Goal: Task Accomplishment & Management: Complete application form

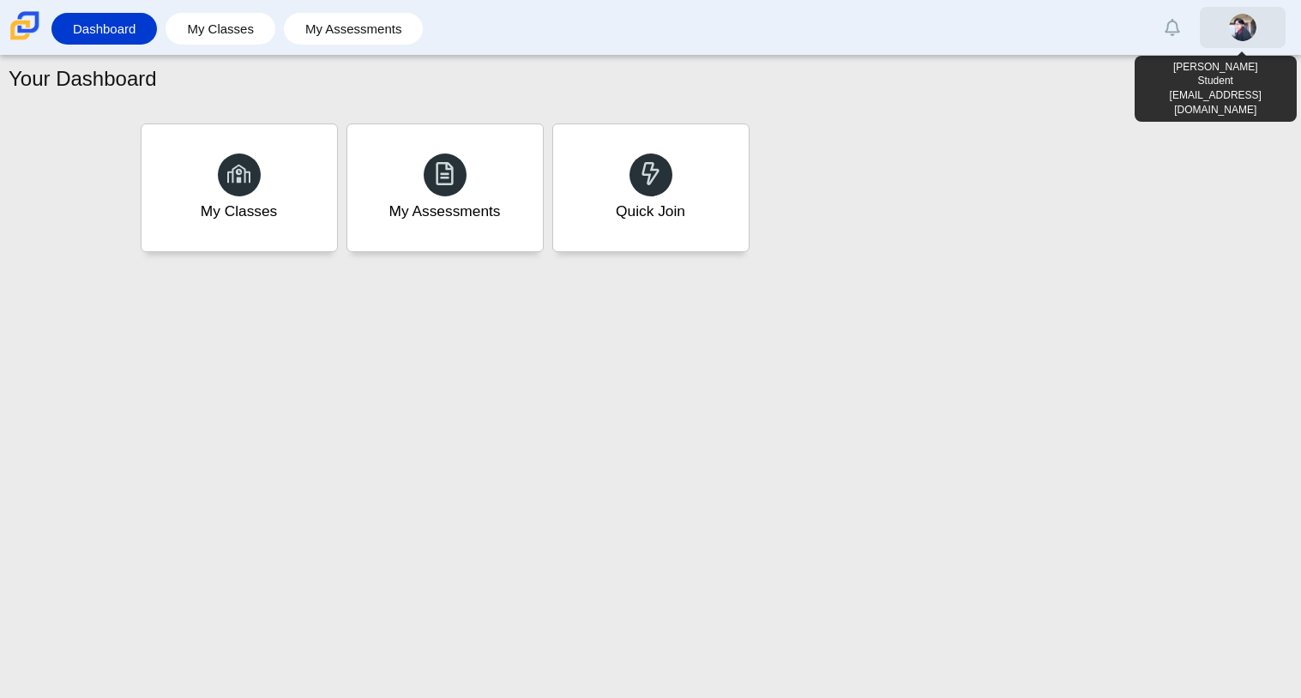
click at [1241, 41] on img at bounding box center [1242, 27] width 27 height 27
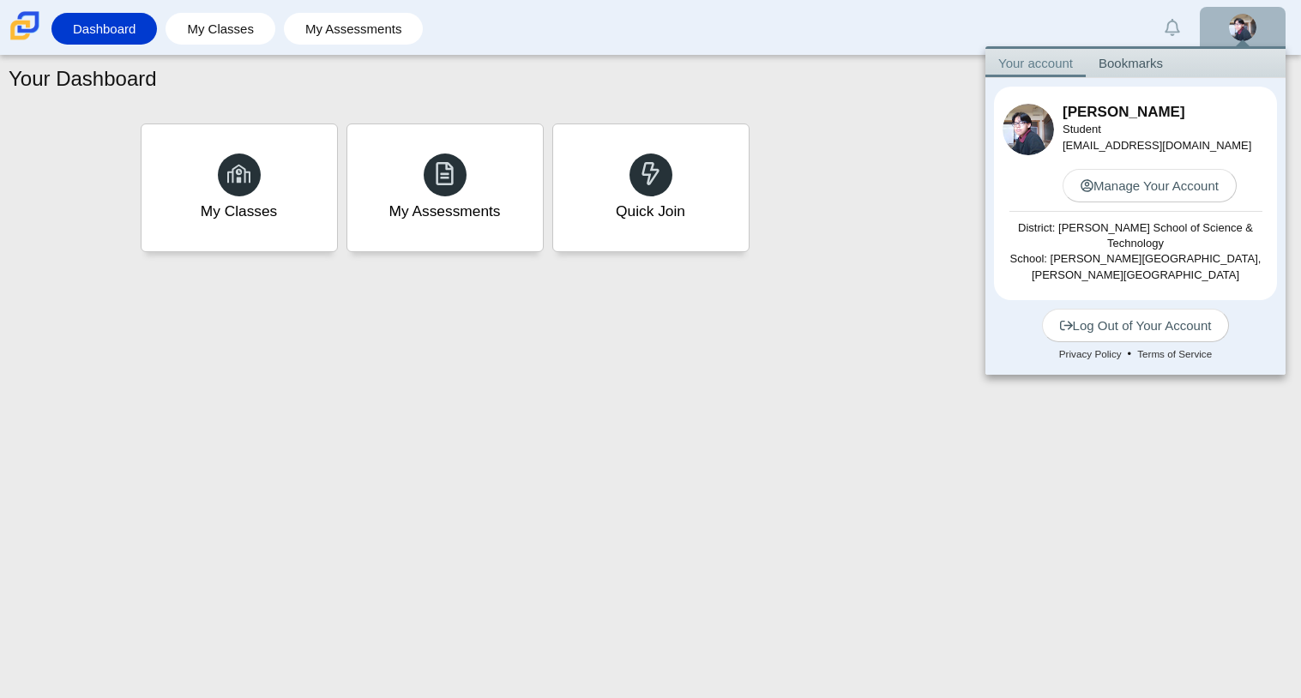
click at [769, 496] on div "Your Dashboard My Classes My Assessments Quick Join" at bounding box center [650, 377] width 1301 height 642
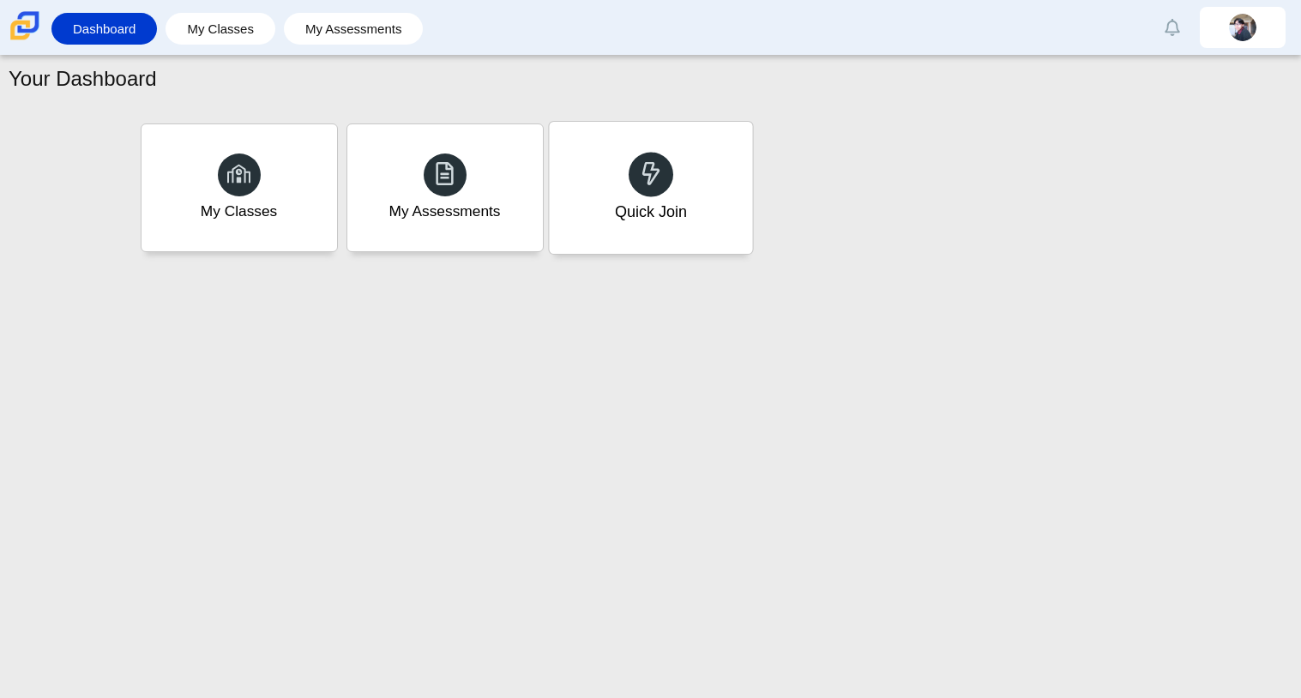
click at [640, 155] on div at bounding box center [650, 174] width 45 height 45
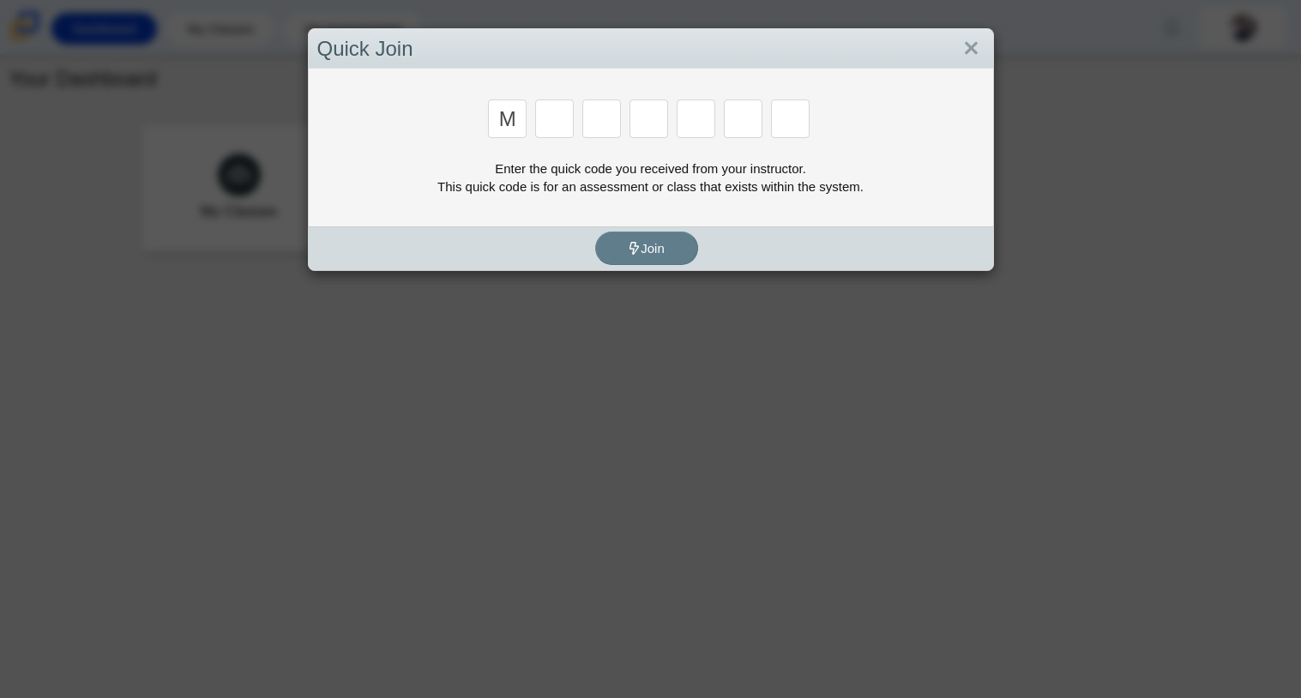
type input "m"
type input "7"
type input "3"
type input "e"
type input "3"
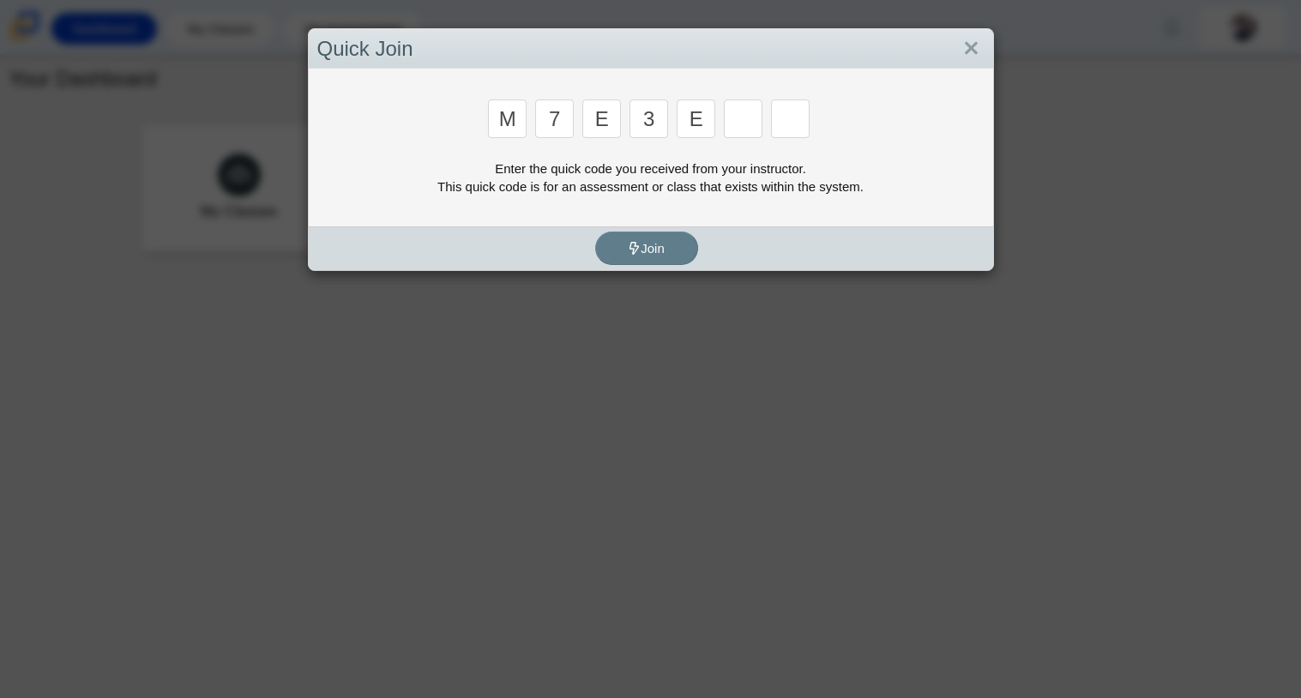
type input "e"
type input "v"
type input "w"
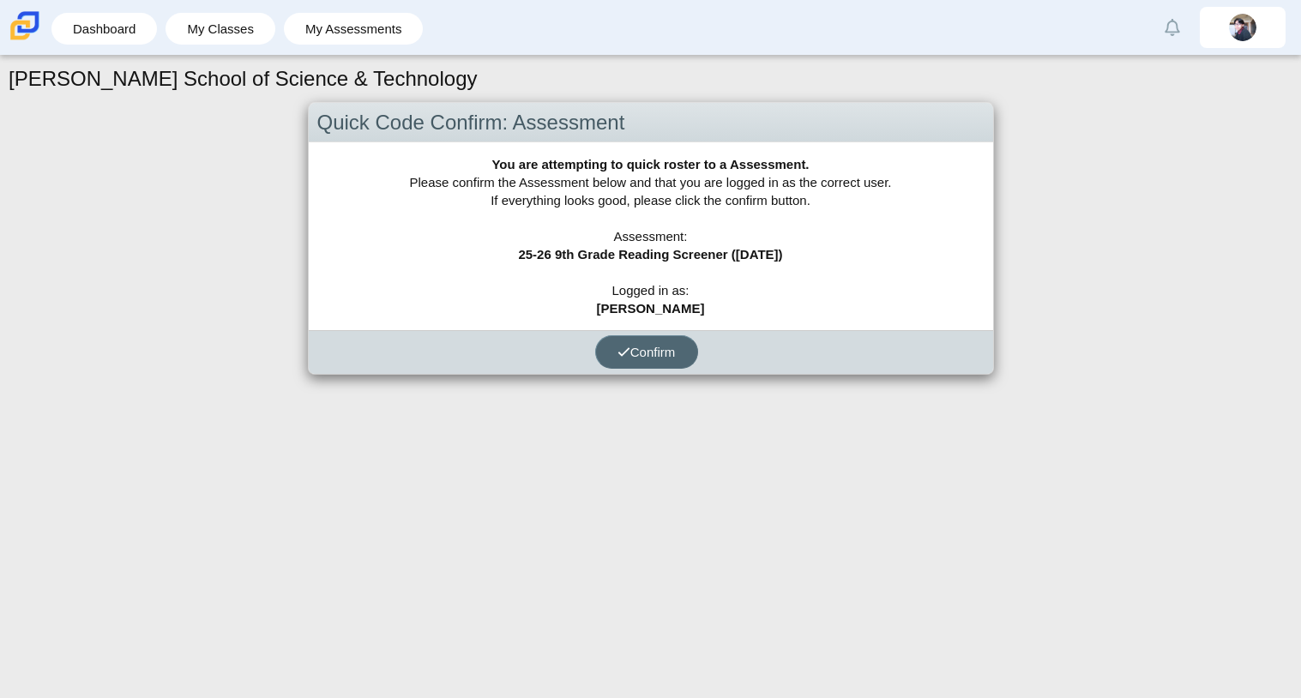
click at [652, 342] on button "Confirm" at bounding box center [646, 351] width 103 height 33
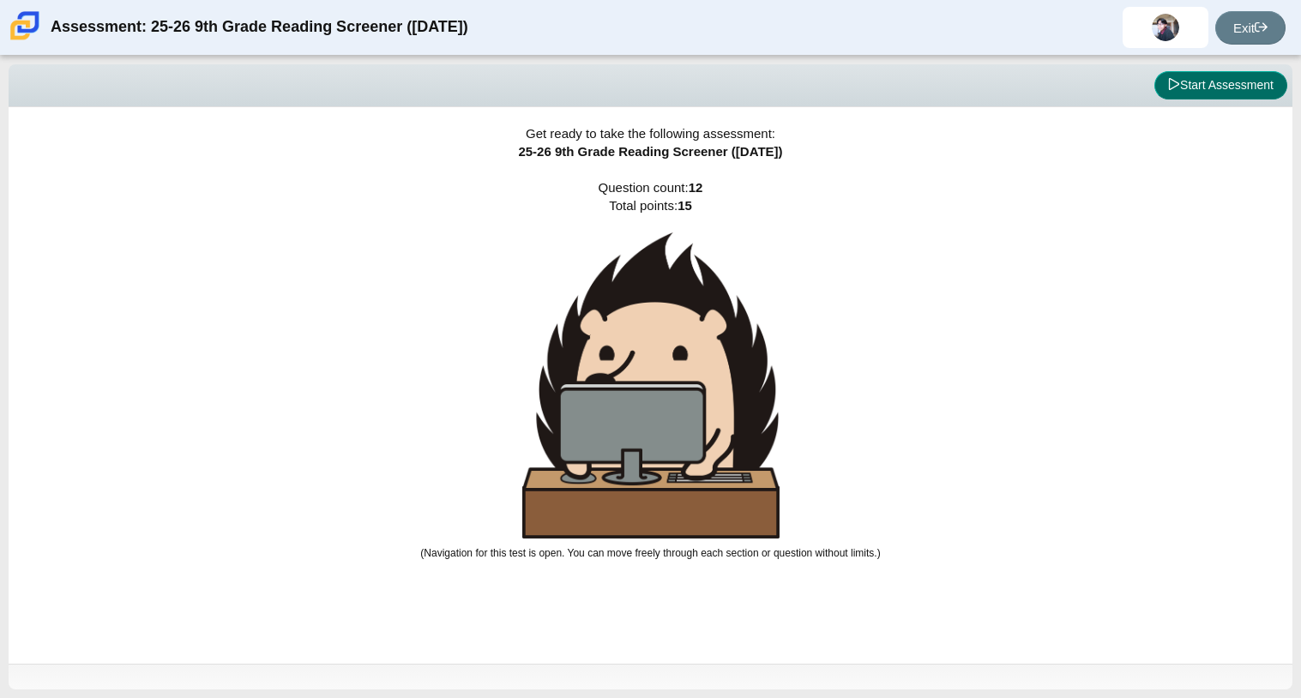
click at [1259, 71] on button "Start Assessment" at bounding box center [1220, 85] width 133 height 29
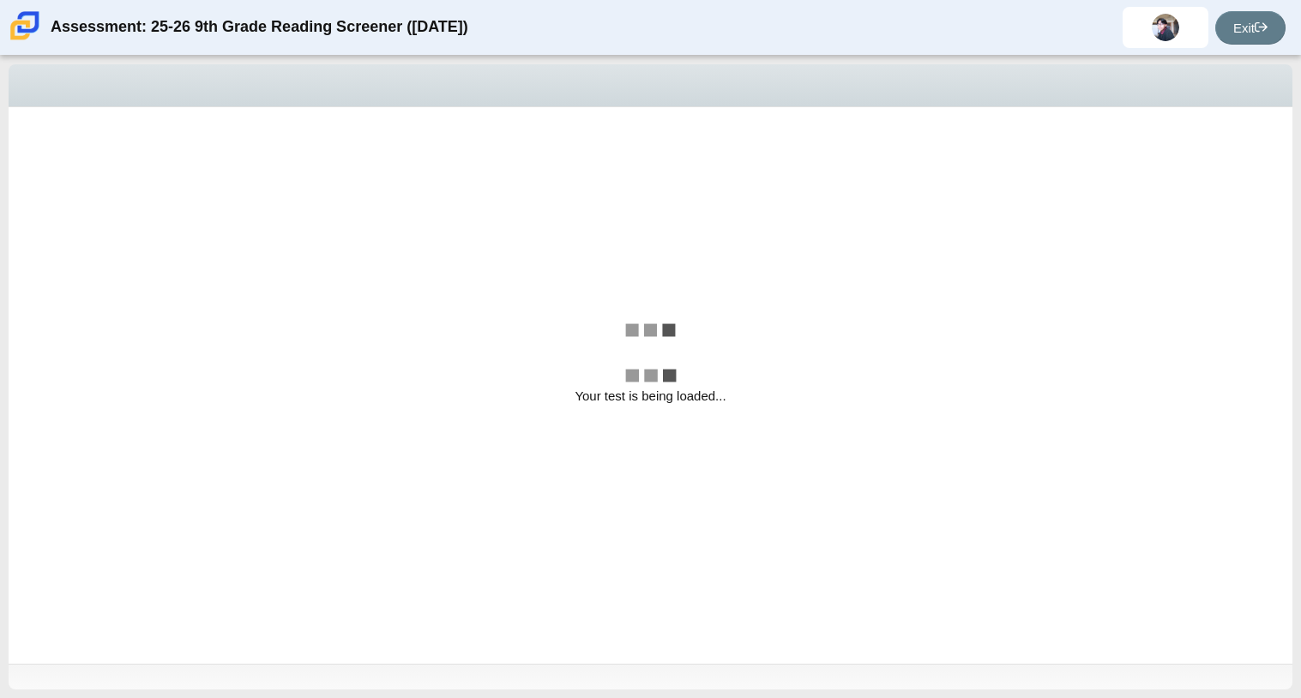
select select "ccc5b315-3c7c-471c-bf90-f22c8299c798"
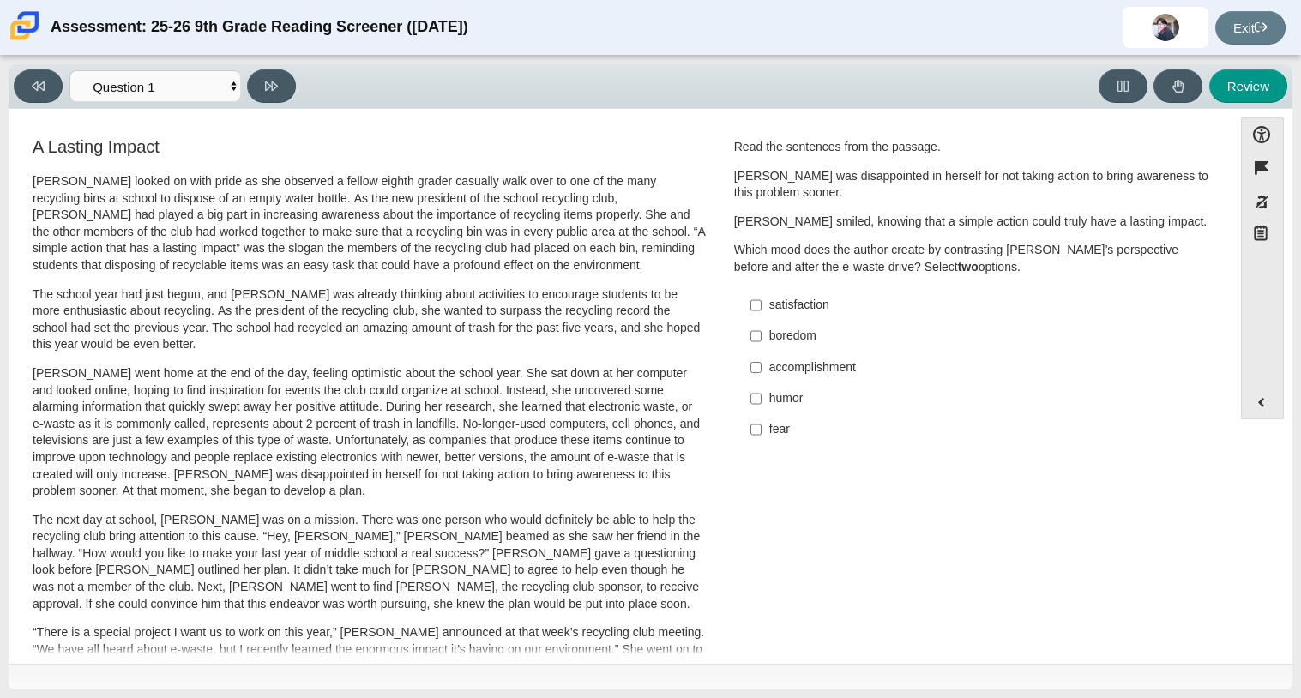
click at [769, 436] on div "fear" at bounding box center [985, 429] width 433 height 17
click at [761, 436] on input "fear fear" at bounding box center [755, 429] width 11 height 31
checkbox input "true"
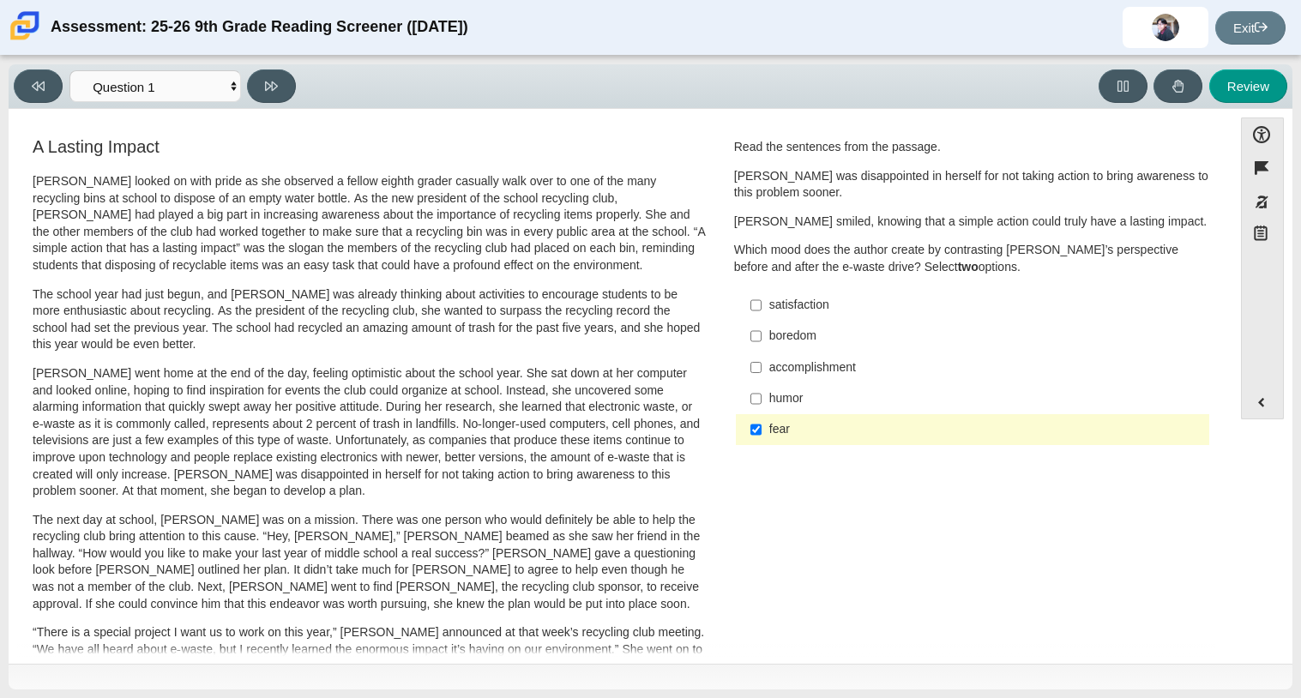
click at [794, 394] on div "humor" at bounding box center [985, 398] width 433 height 17
click at [761, 394] on input "humor humor" at bounding box center [755, 398] width 11 height 31
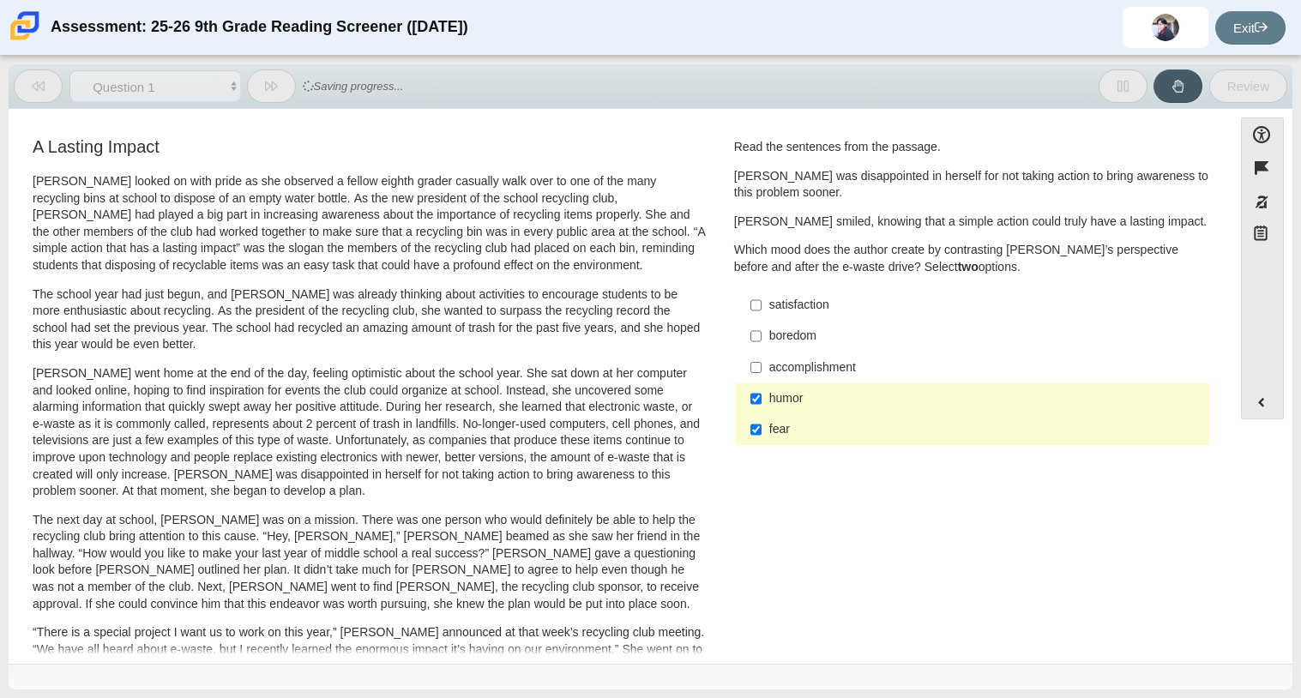
click at [794, 394] on div "humor" at bounding box center [985, 398] width 433 height 17
click at [761, 394] on input "humor humor" at bounding box center [755, 398] width 11 height 31
click at [794, 394] on div "humor" at bounding box center [985, 398] width 433 height 17
click at [761, 394] on input "humor humor" at bounding box center [755, 398] width 11 height 31
click at [794, 394] on div "humor" at bounding box center [985, 398] width 433 height 17
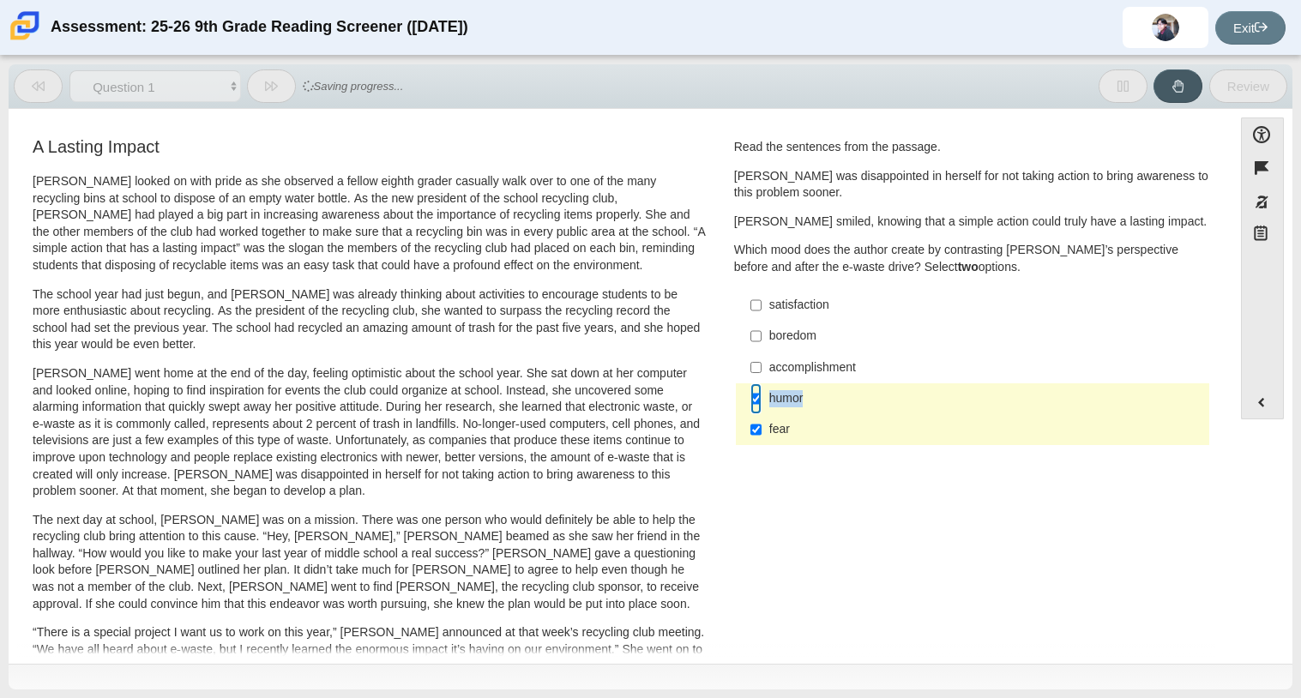
click at [761, 394] on input "humor humor" at bounding box center [755, 398] width 11 height 31
checkbox input "false"
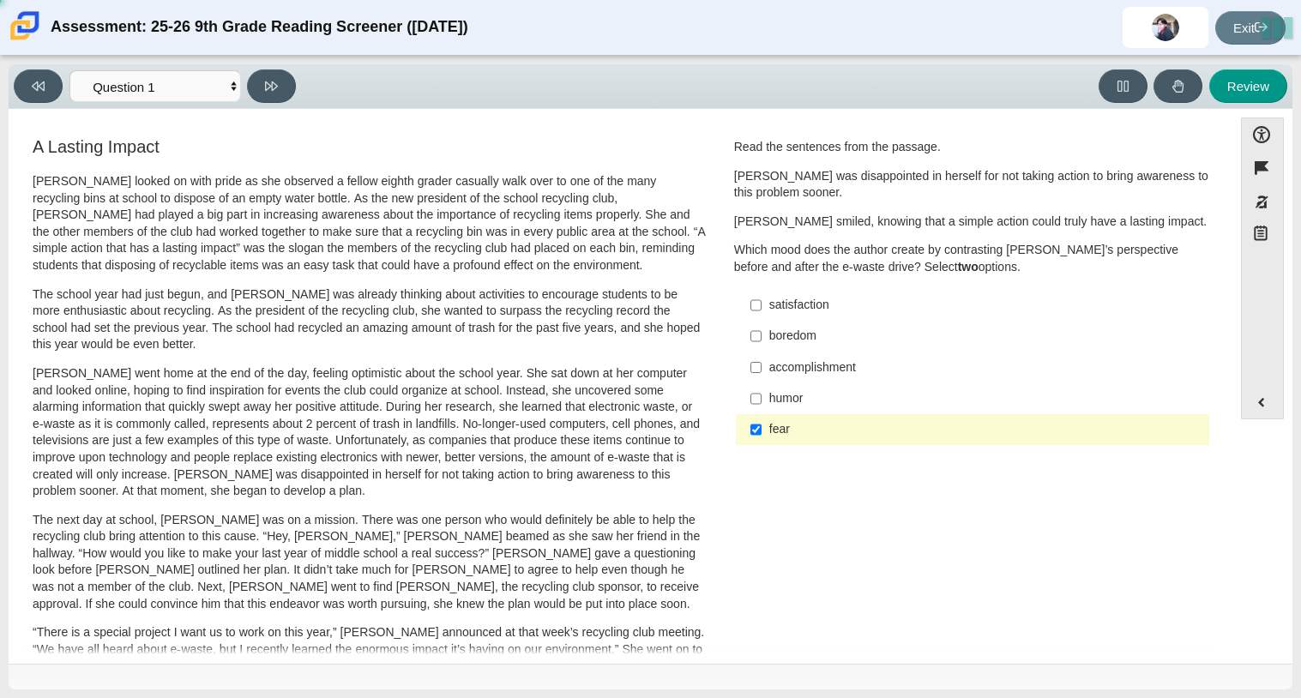
click at [818, 359] on div "accomplishment" at bounding box center [985, 367] width 433 height 17
click at [761, 359] on input "accomplishment accomplishment" at bounding box center [755, 367] width 11 height 31
checkbox input "true"
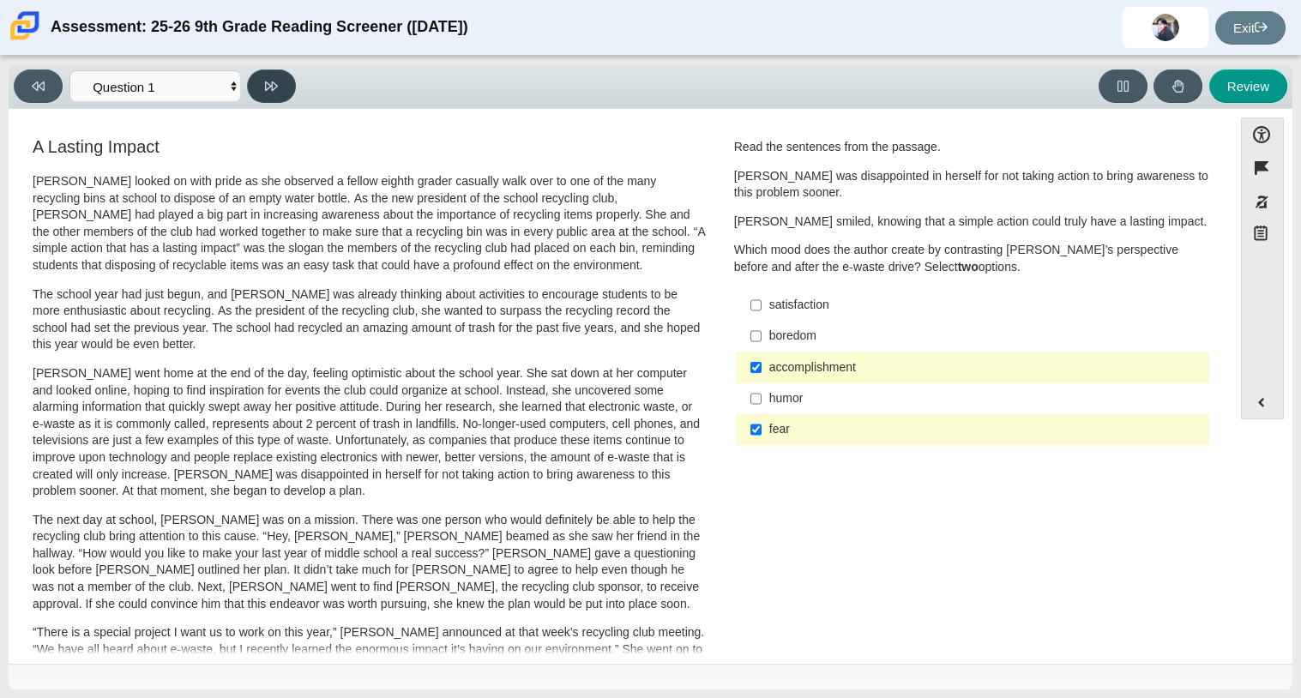
click at [291, 84] on button at bounding box center [271, 85] width 49 height 33
select select "0ff64528-ffd7-428d-b192-babfaadd44e8"
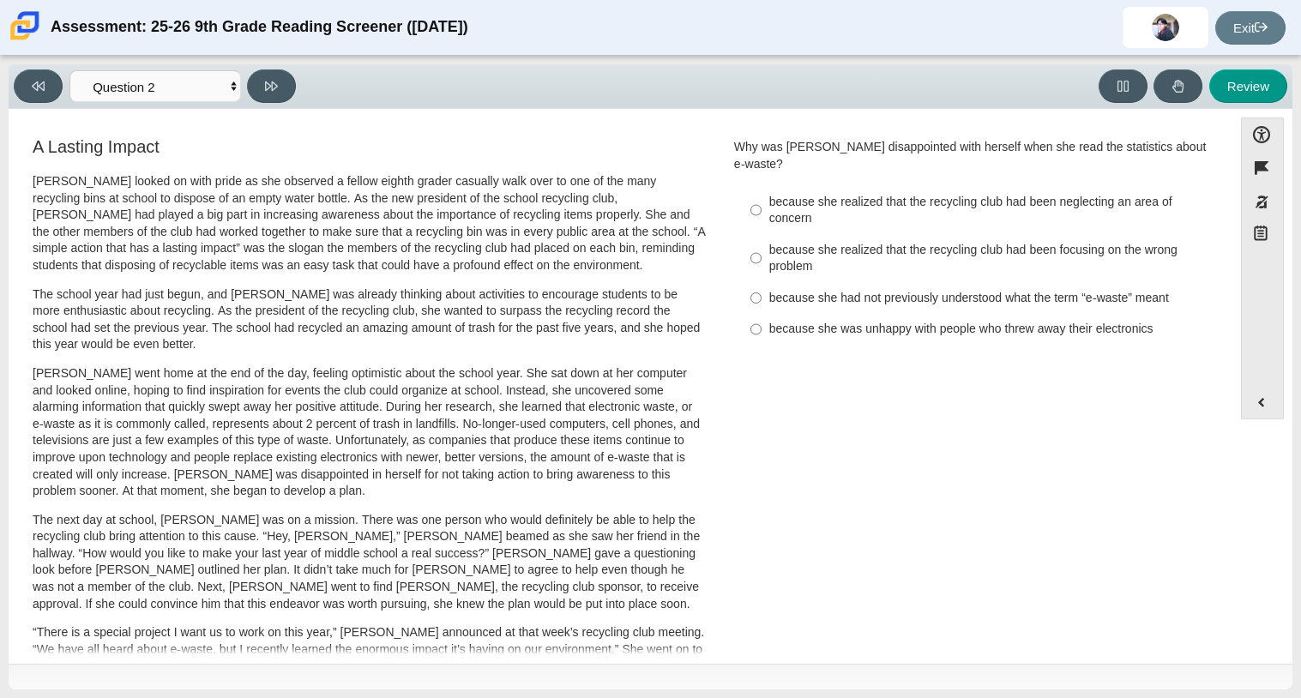
click at [944, 326] on label "because she was unhappy with people who threw away their electronics because sh…" at bounding box center [973, 329] width 471 height 31
click at [761, 326] on input "because she was unhappy with people who threw away their electronics because sh…" at bounding box center [755, 329] width 11 height 31
radio input "true"
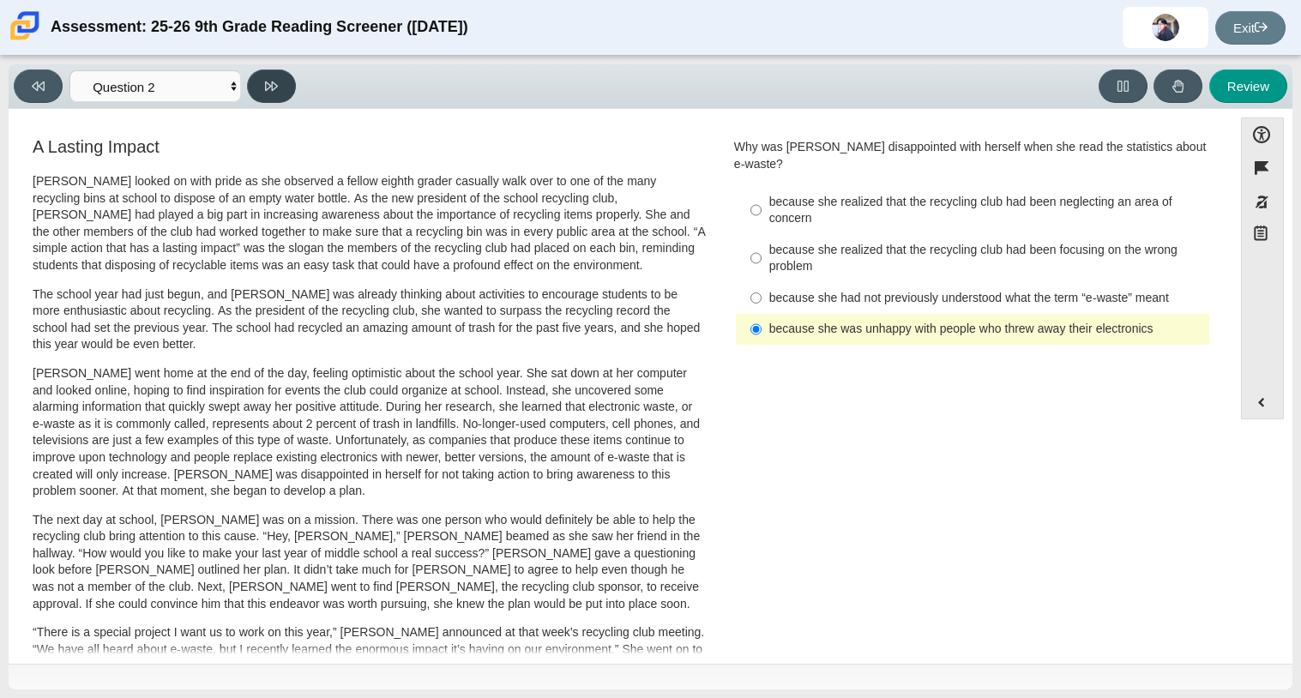
click at [277, 75] on button at bounding box center [271, 85] width 49 height 33
select select "7ce3d843-6974-4858-901c-1ff39630e843"
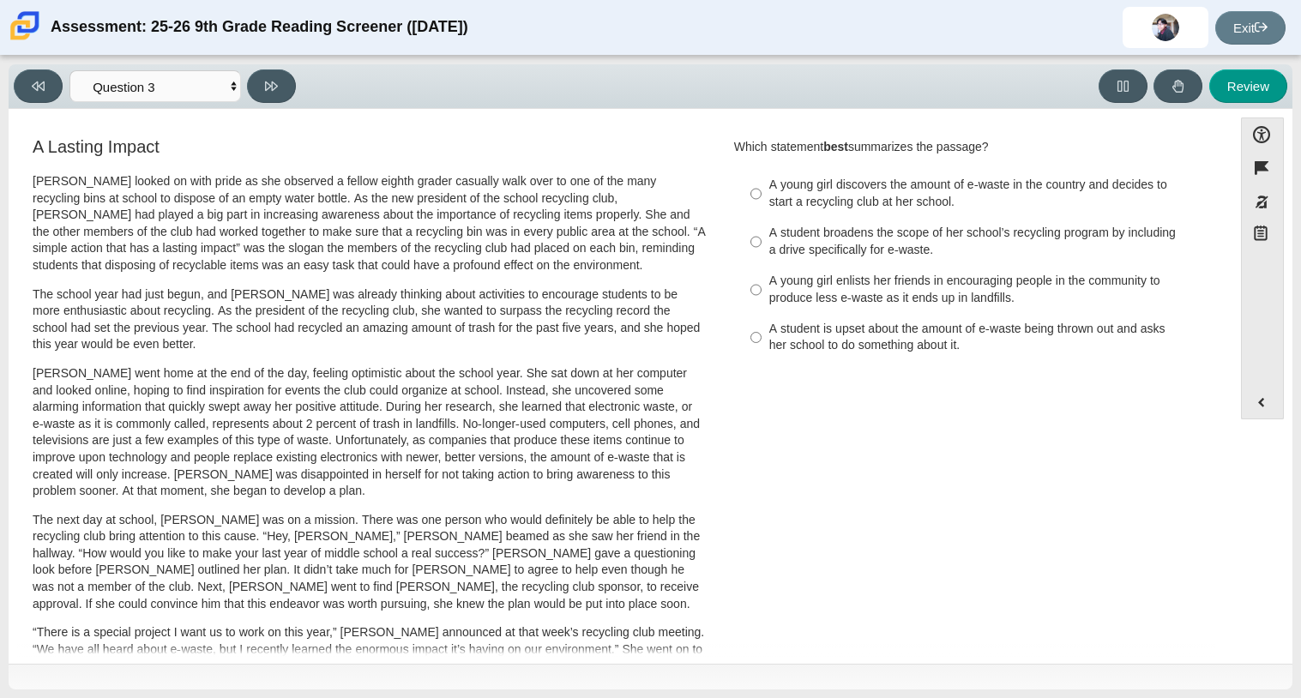
click at [802, 328] on div "A student is upset about the amount of e-waste being thrown out and asks her sc…" at bounding box center [985, 337] width 433 height 33
click at [761, 328] on input "A student is upset about the amount of e-waste being thrown out and asks her sc…" at bounding box center [755, 338] width 11 height 48
radio input "true"
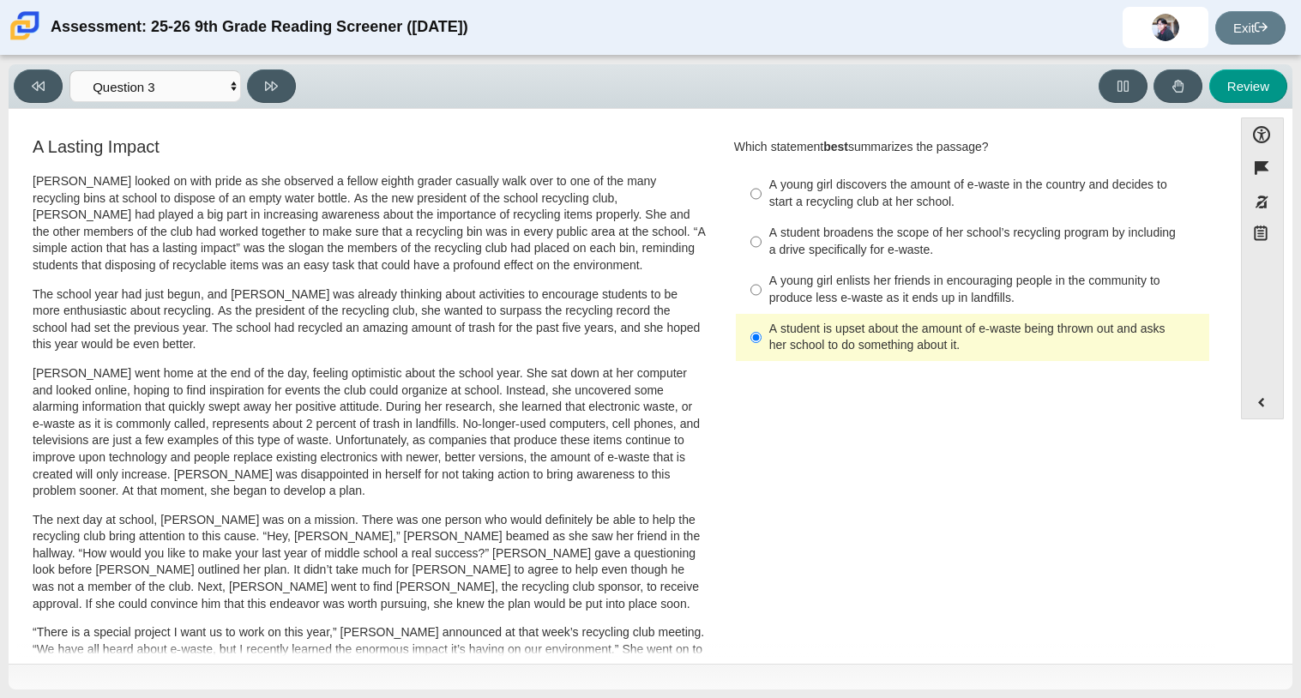
click at [249, 70] on div "Viewing Question 3 of 12 in Pacing Mode Questions Question 1 Question 2 Questio…" at bounding box center [158, 85] width 289 height 33
click at [249, 75] on button at bounding box center [271, 85] width 49 height 33
select select "ca9ea0f1-49c5-4bd1-83b0-472c18652b42"
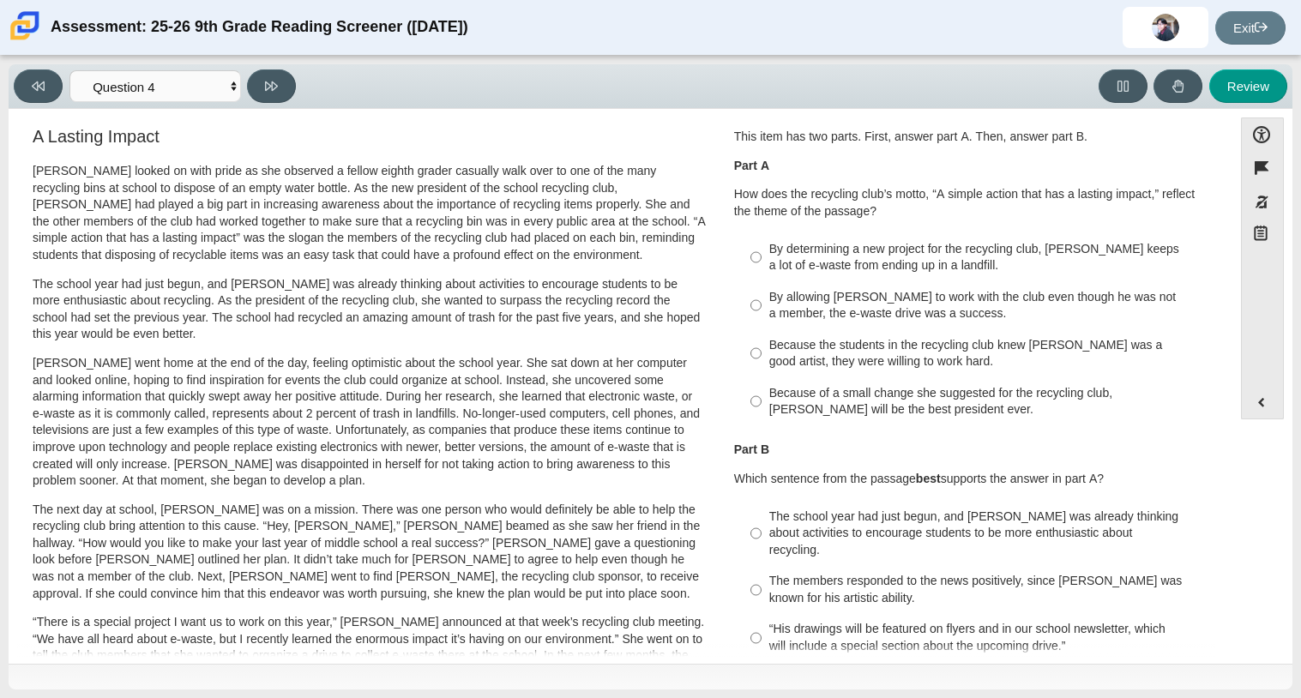
scroll to position [9, 0]
click at [908, 245] on div "By determining a new project for the recycling club, Scarlett keeps a lot of e-…" at bounding box center [985, 258] width 433 height 33
click at [761, 245] on input "By determining a new project for the recycling club, Scarlett keeps a lot of e-…" at bounding box center [755, 258] width 11 height 48
radio input "true"
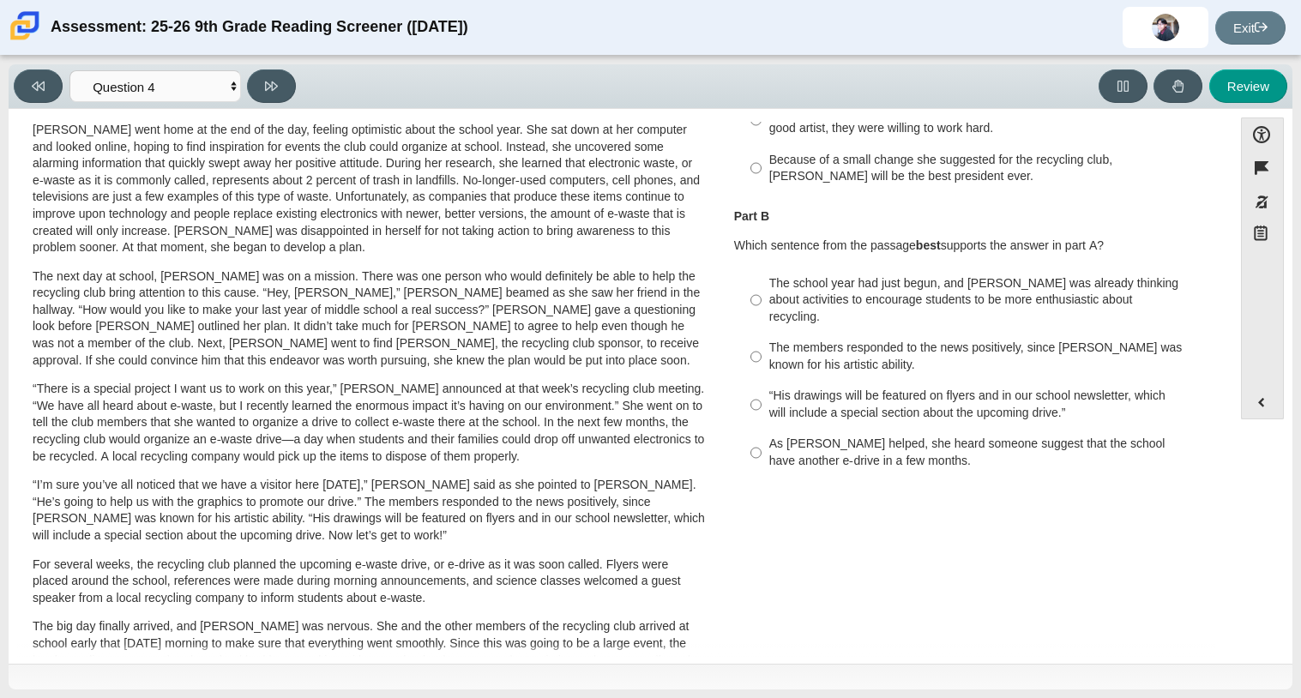
scroll to position [245, 0]
click at [826, 451] on div "As Scarlett helped, she heard someone suggest that the school have another e-dr…" at bounding box center [985, 450] width 433 height 33
click at [761, 451] on input "As Scarlett helped, she heard someone suggest that the school have another e-dr…" at bounding box center [755, 451] width 11 height 48
radio input "true"
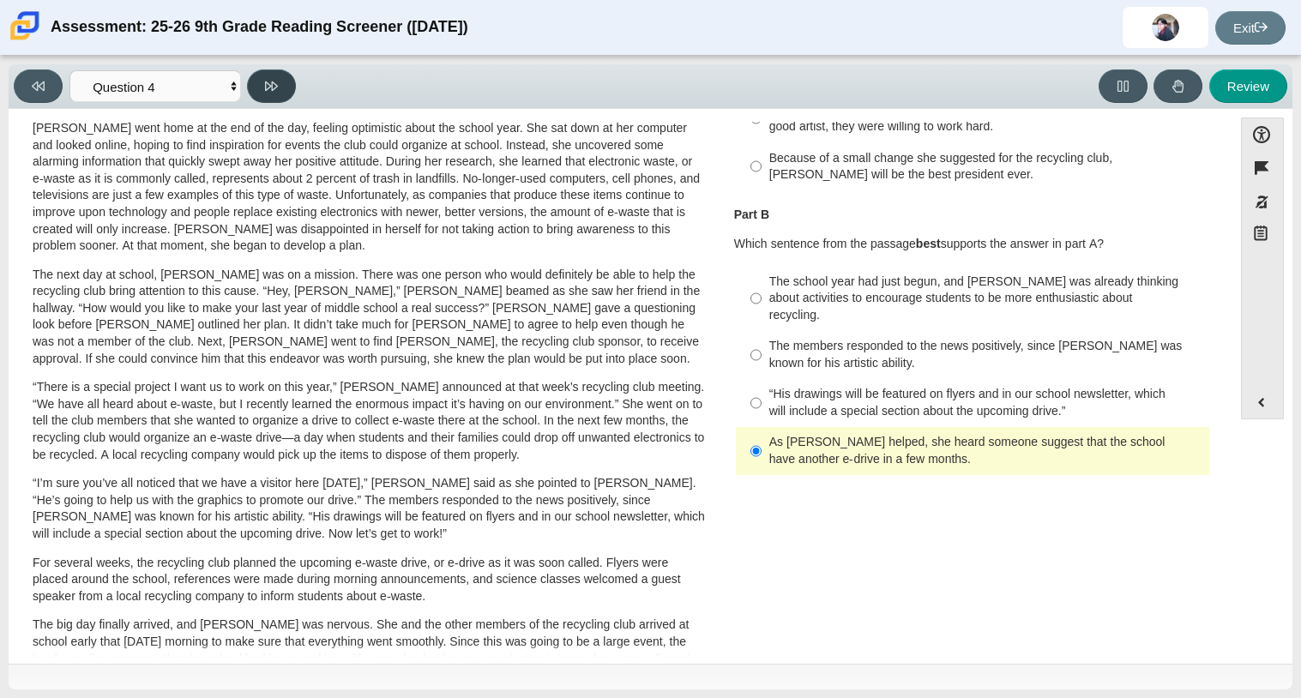
click at [277, 93] on button at bounding box center [271, 85] width 49 height 33
select select "e41f1a79-e29f-4095-8030-a53364015bed"
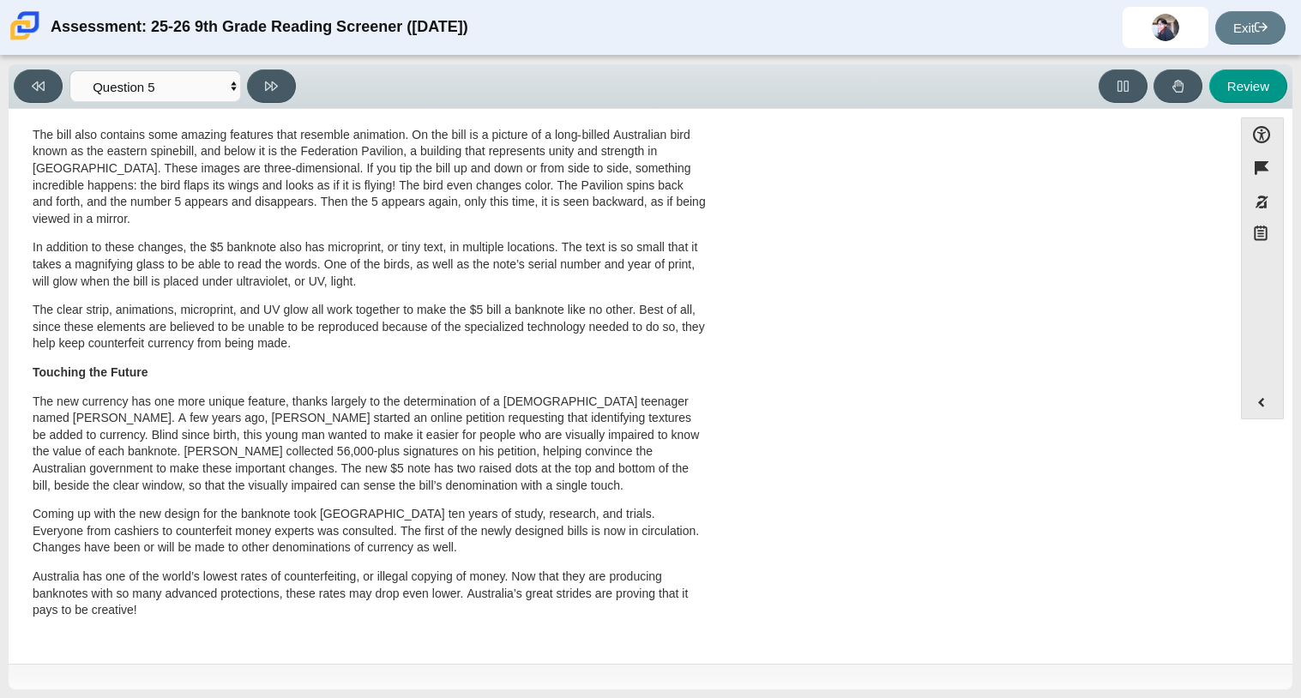
scroll to position [0, 0]
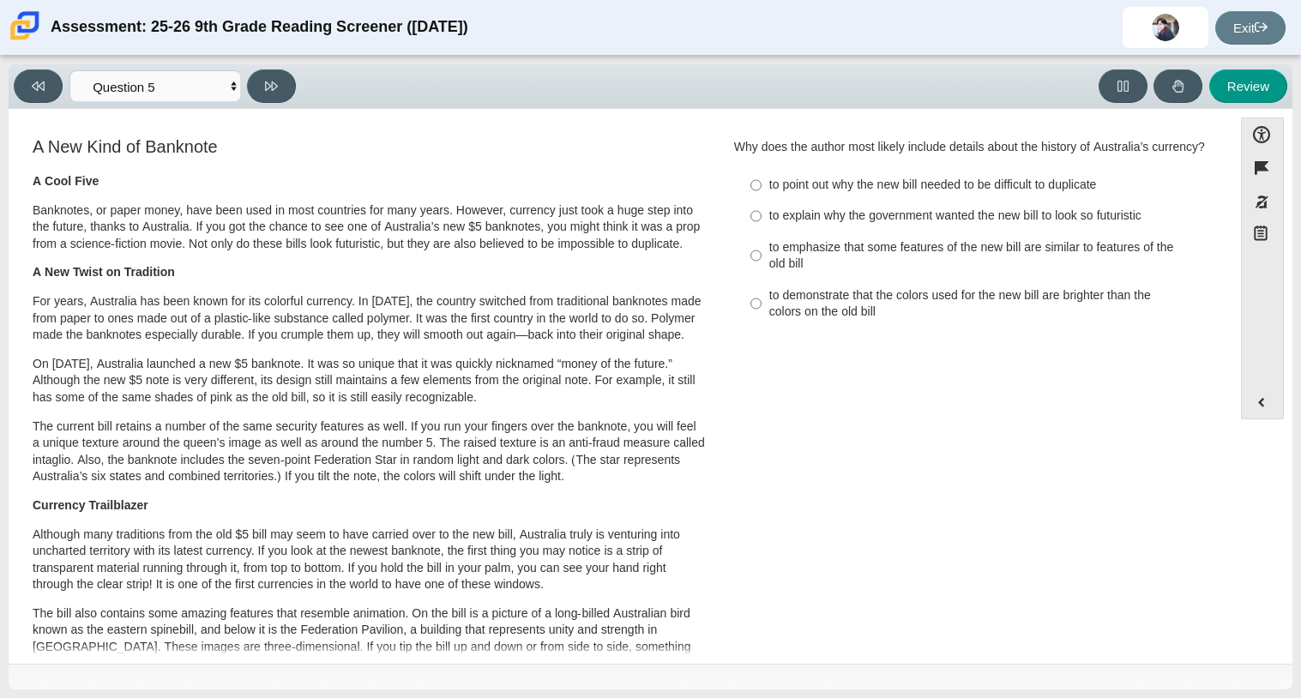
click at [848, 225] on div "to explain why the government wanted the new bill to look so futuristic" at bounding box center [985, 215] width 433 height 17
click at [761, 231] on input "to explain why the government wanted the new bill to look so futuristic to expl…" at bounding box center [755, 216] width 11 height 31
radio input "true"
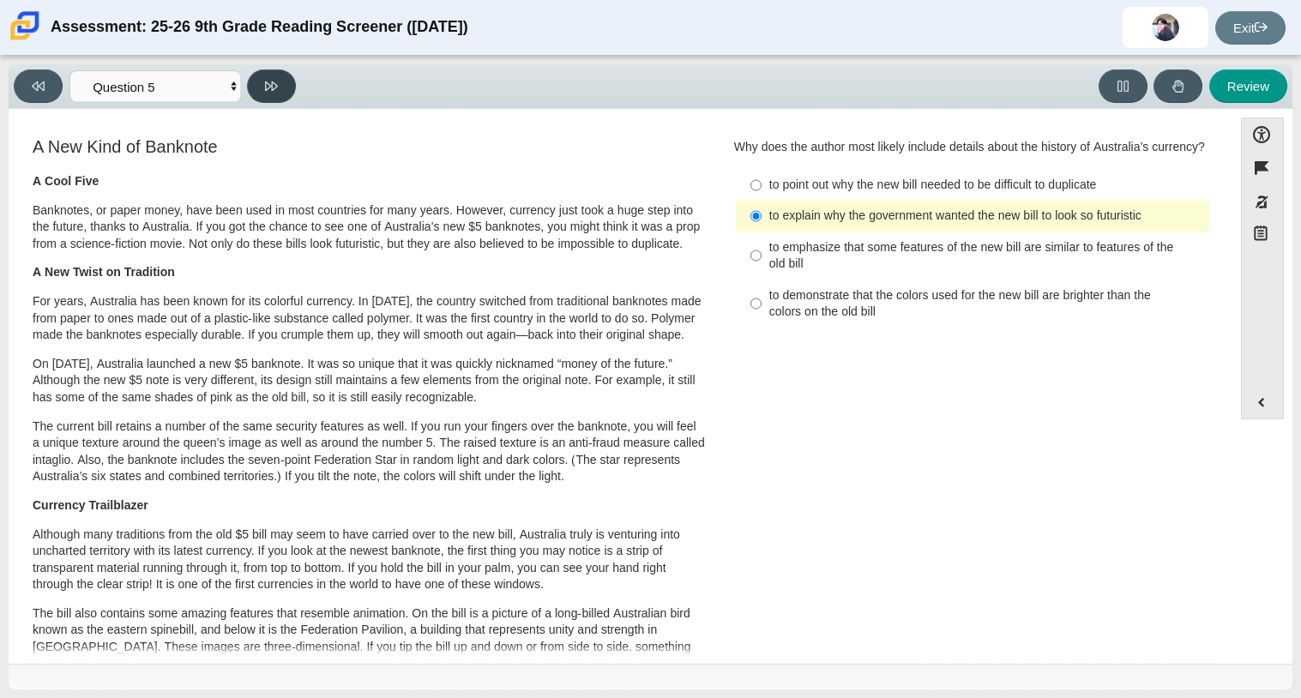
click at [264, 97] on button at bounding box center [271, 85] width 49 height 33
select select "69146e31-7b3d-4a3e-9ce6-f30c24342ae0"
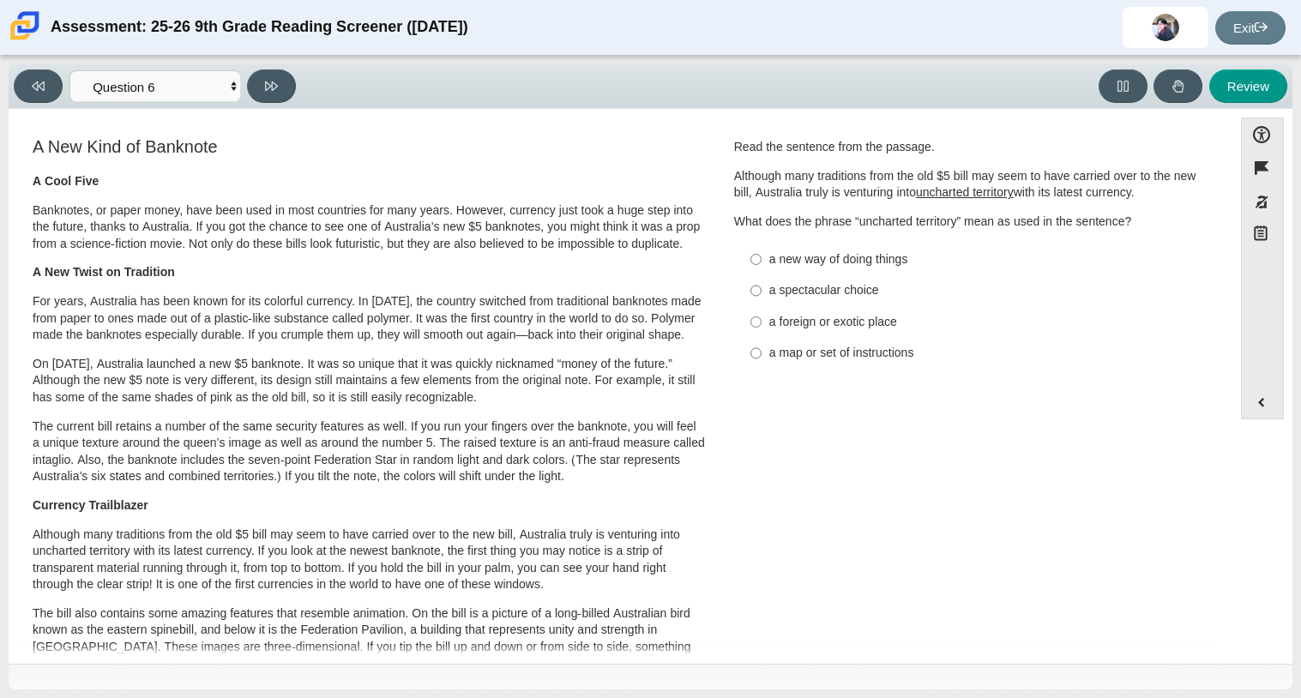
click at [856, 268] on label "a new way of doing things a new way of doing things" at bounding box center [973, 258] width 471 height 31
click at [761, 268] on input "a new way of doing things a new way of doing things" at bounding box center [755, 258] width 11 height 31
radio input "true"
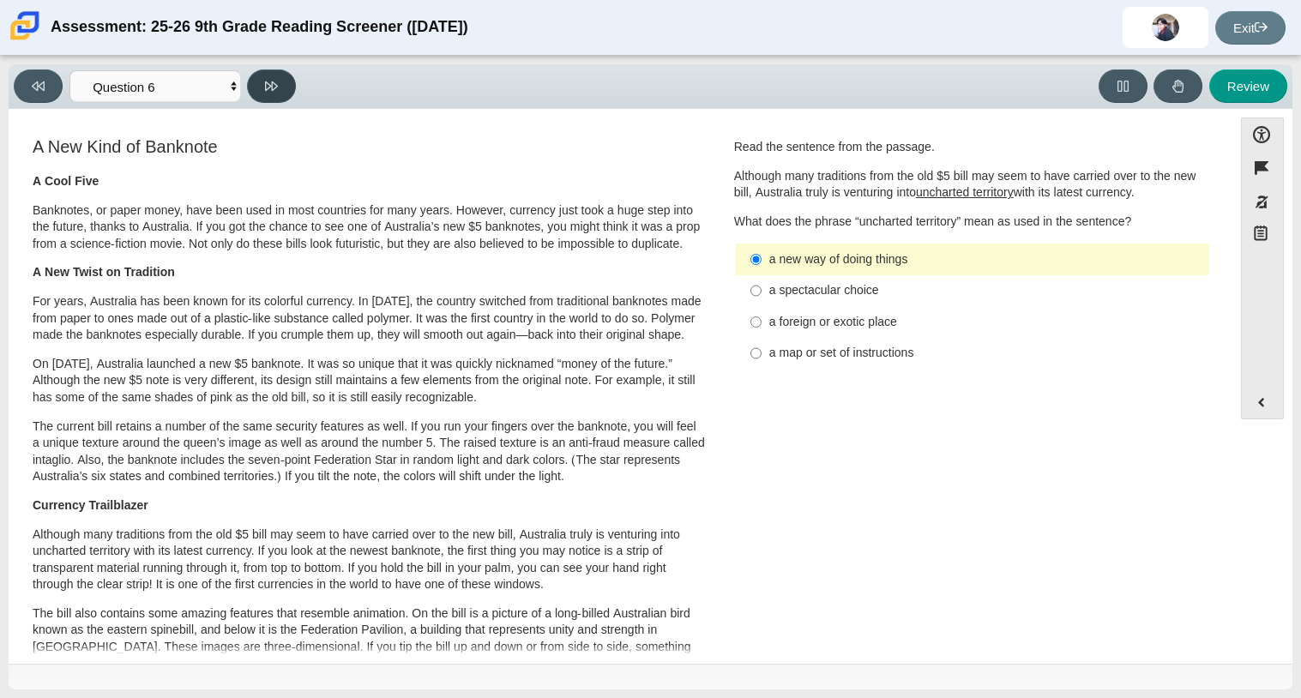
click at [283, 87] on button at bounding box center [271, 85] width 49 height 33
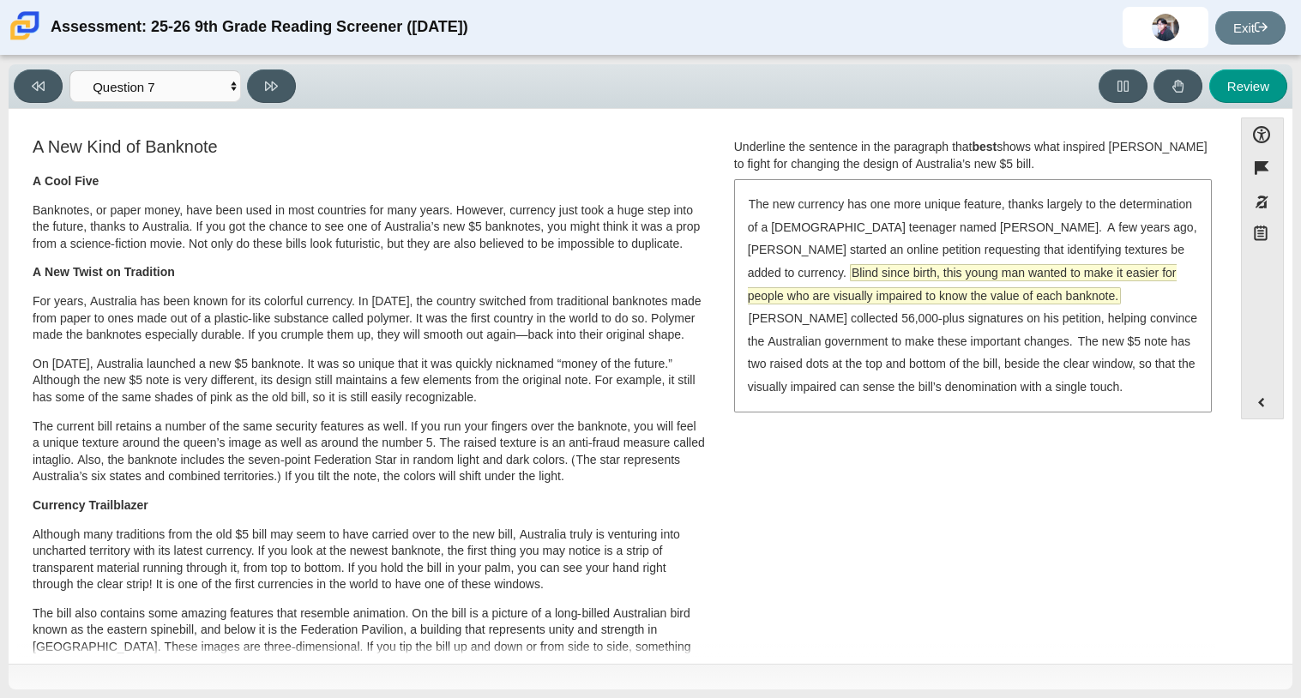
click at [989, 290] on span "Blind since birth, this young man wanted to make it easier for people who are v…" at bounding box center [962, 284] width 429 height 39
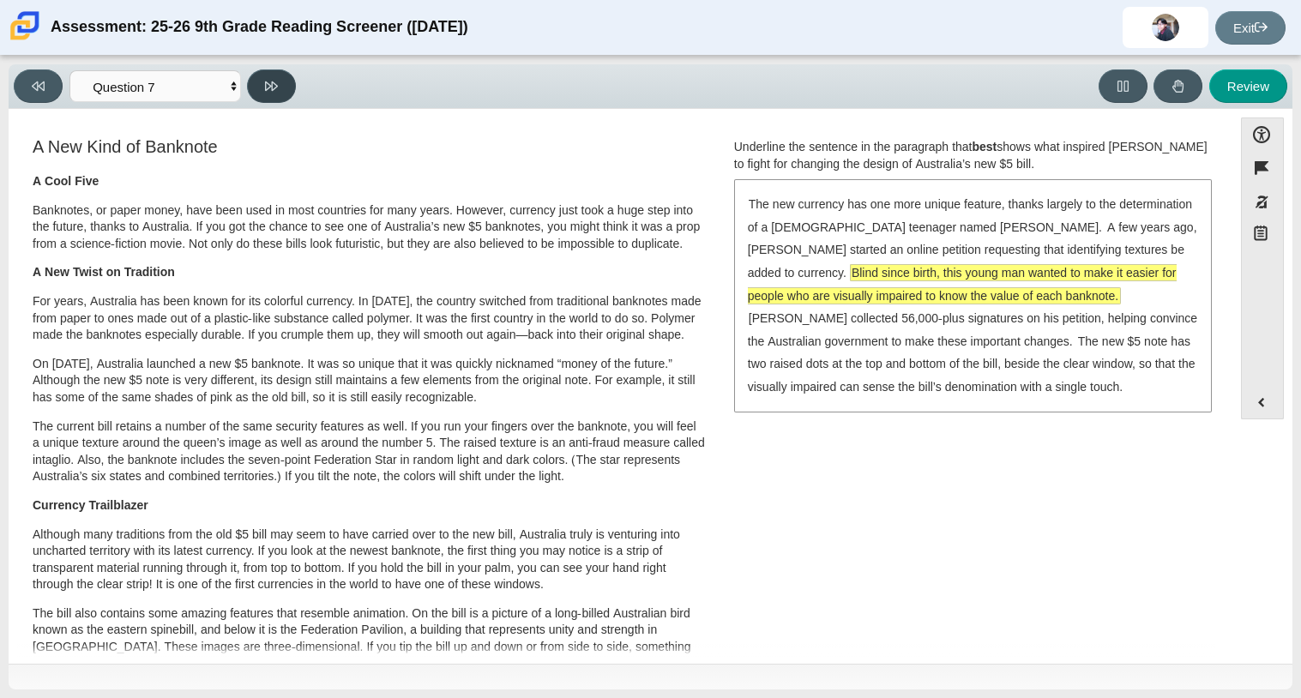
click at [288, 79] on button at bounding box center [271, 85] width 49 height 33
select select "ea8338c2-a6a3-418e-a305-2b963b54a290"
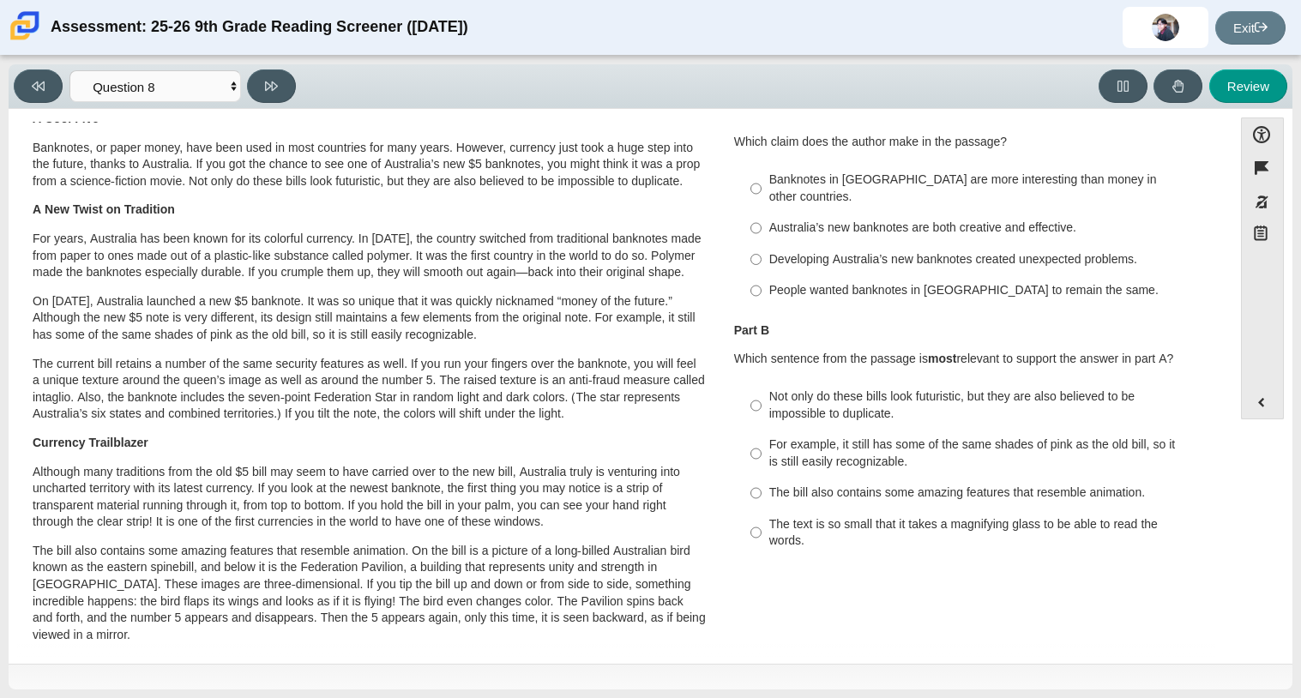
scroll to position [69, 0]
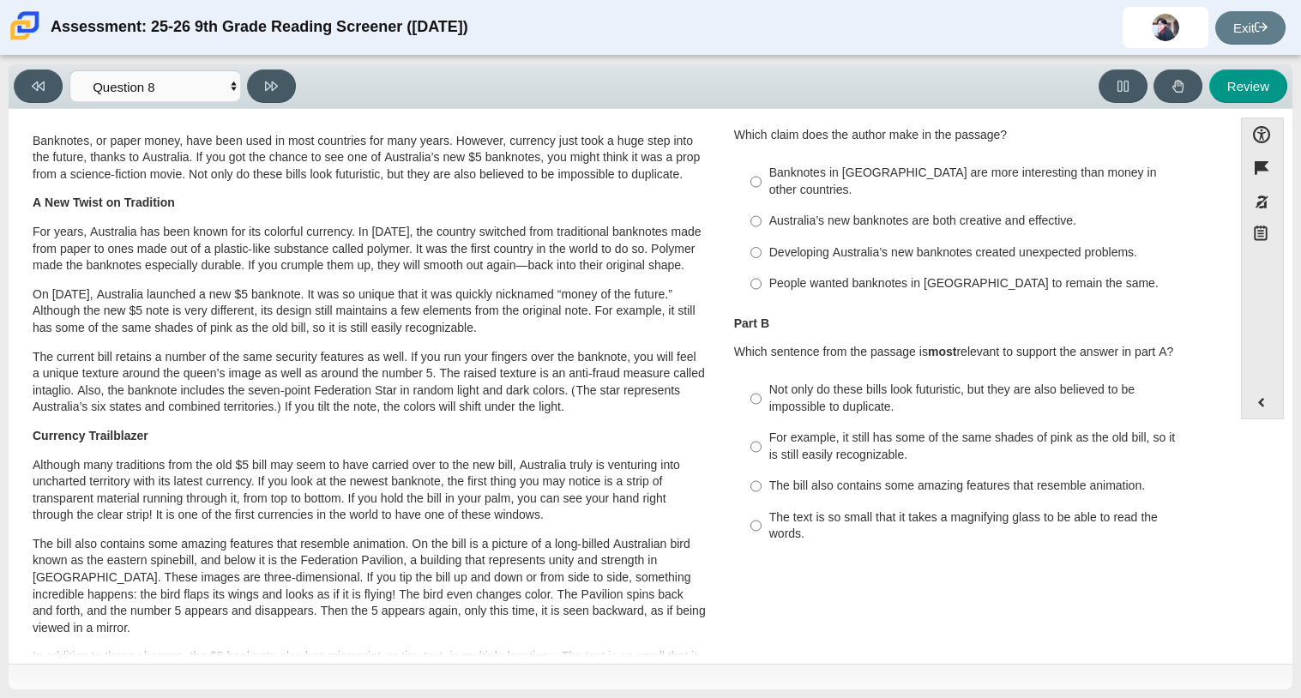
click at [926, 213] on label "Australia’s new banknotes are both creative and effective. Australia’s new bank…" at bounding box center [973, 221] width 471 height 31
click at [761, 213] on input "Australia’s new banknotes are both creative and effective. Australia’s new bank…" at bounding box center [755, 221] width 11 height 31
radio input "true"
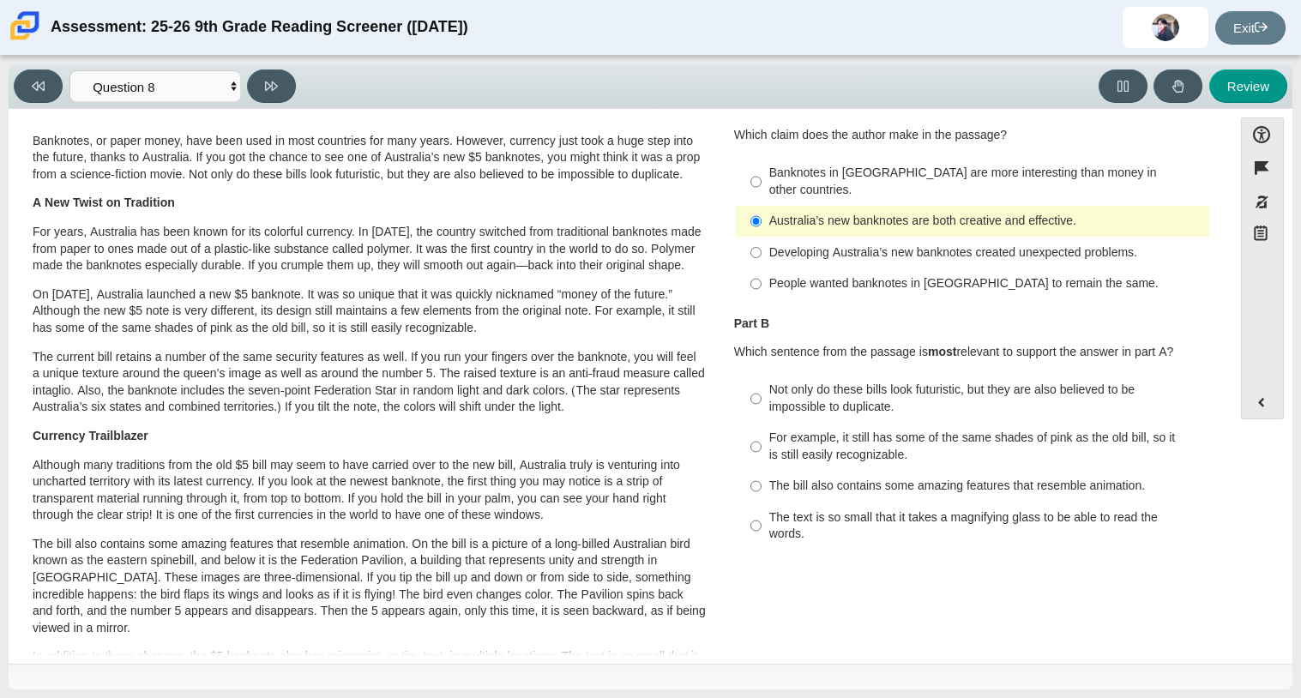
click at [843, 400] on label "Not only do these bills look futuristic, but they are also believed to be impos…" at bounding box center [973, 399] width 471 height 48
click at [761, 400] on input "Not only do these bills look futuristic, but they are also believed to be impos…" at bounding box center [755, 399] width 11 height 48
radio input "true"
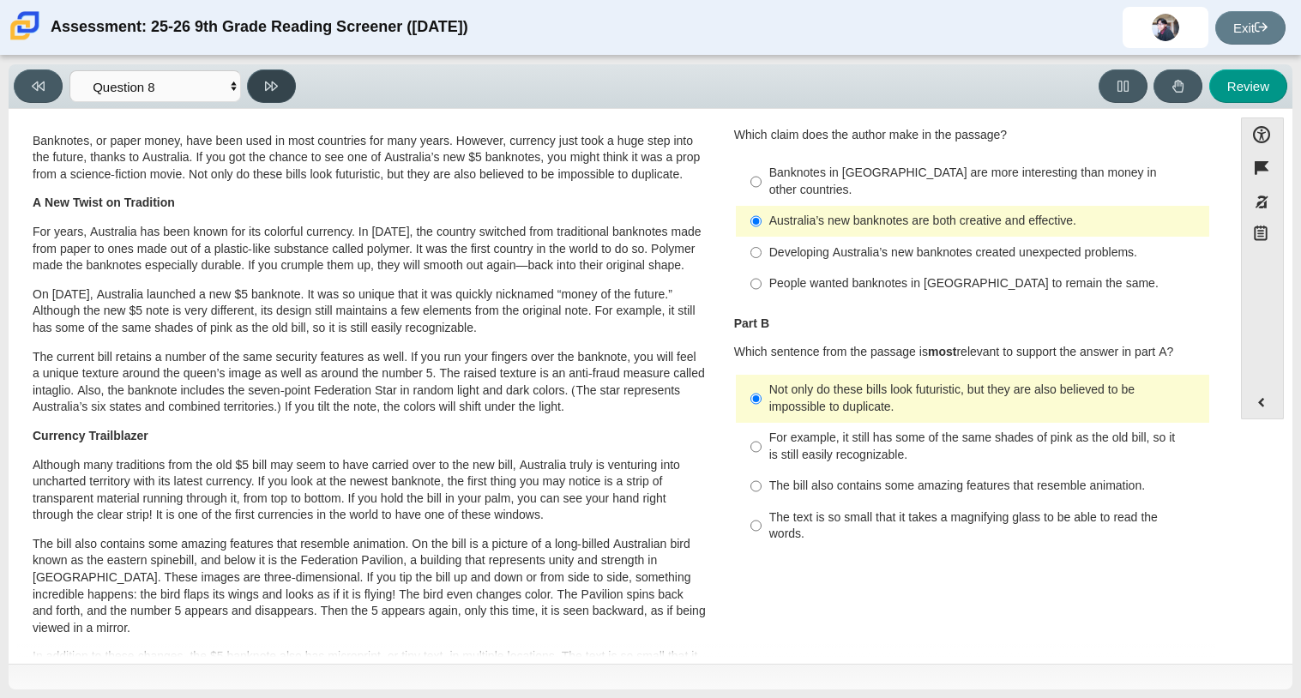
click at [279, 78] on button at bounding box center [271, 85] width 49 height 33
select select "89f058d6-b15c-4ef5-a4b3-fdaffb8868b6"
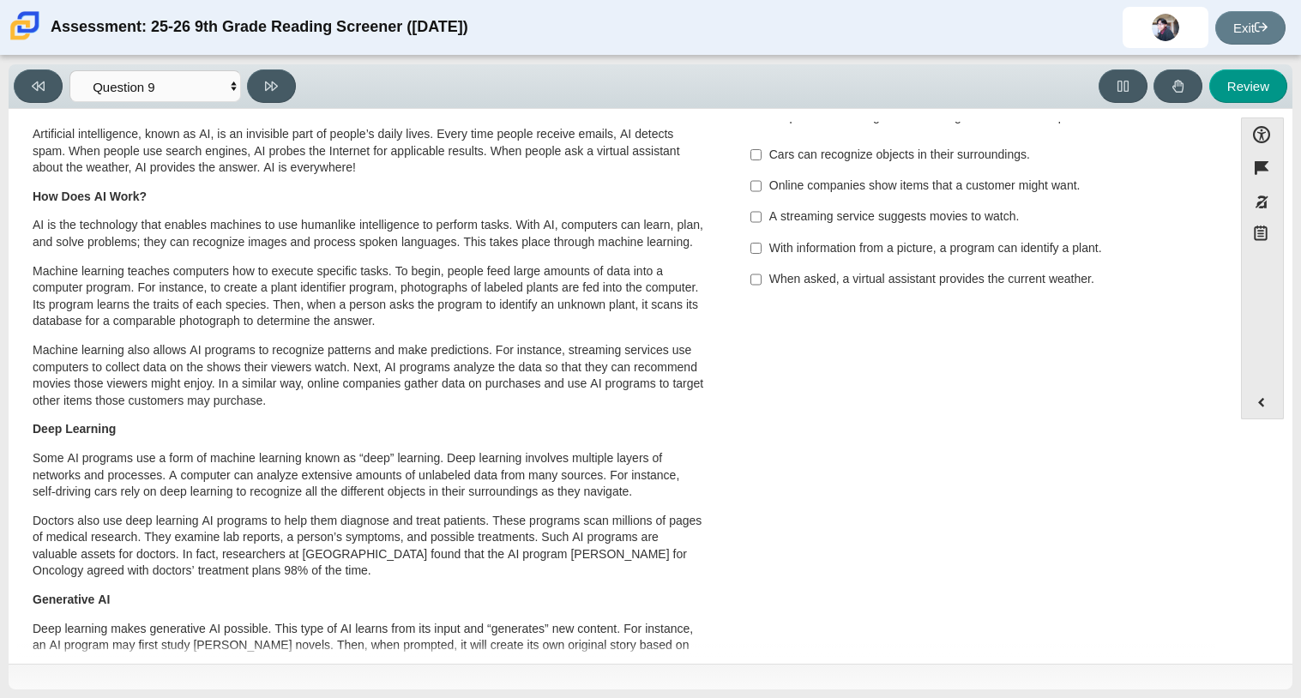
scroll to position [46, 0]
click at [0, 577] on div "Viewing Question 9 of 12 in Pacing Mode Questions Question 1 Question 2 Questio…" at bounding box center [650, 377] width 1301 height 642
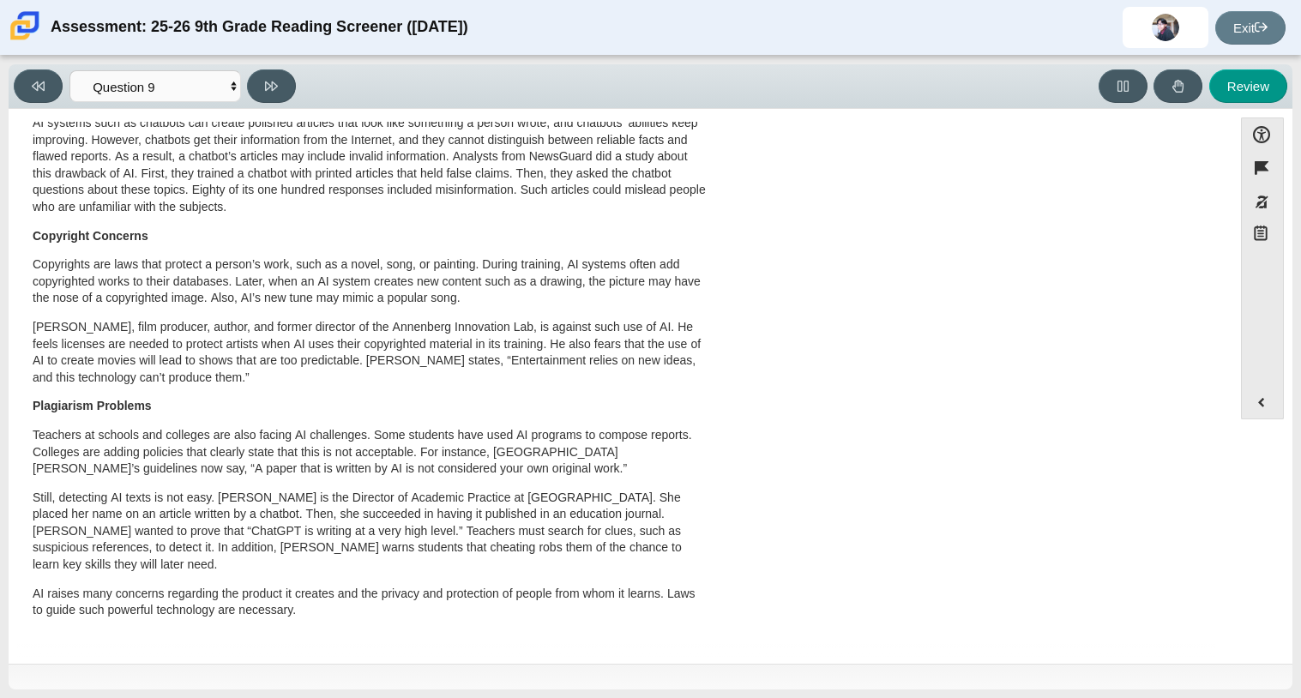
scroll to position [0, 0]
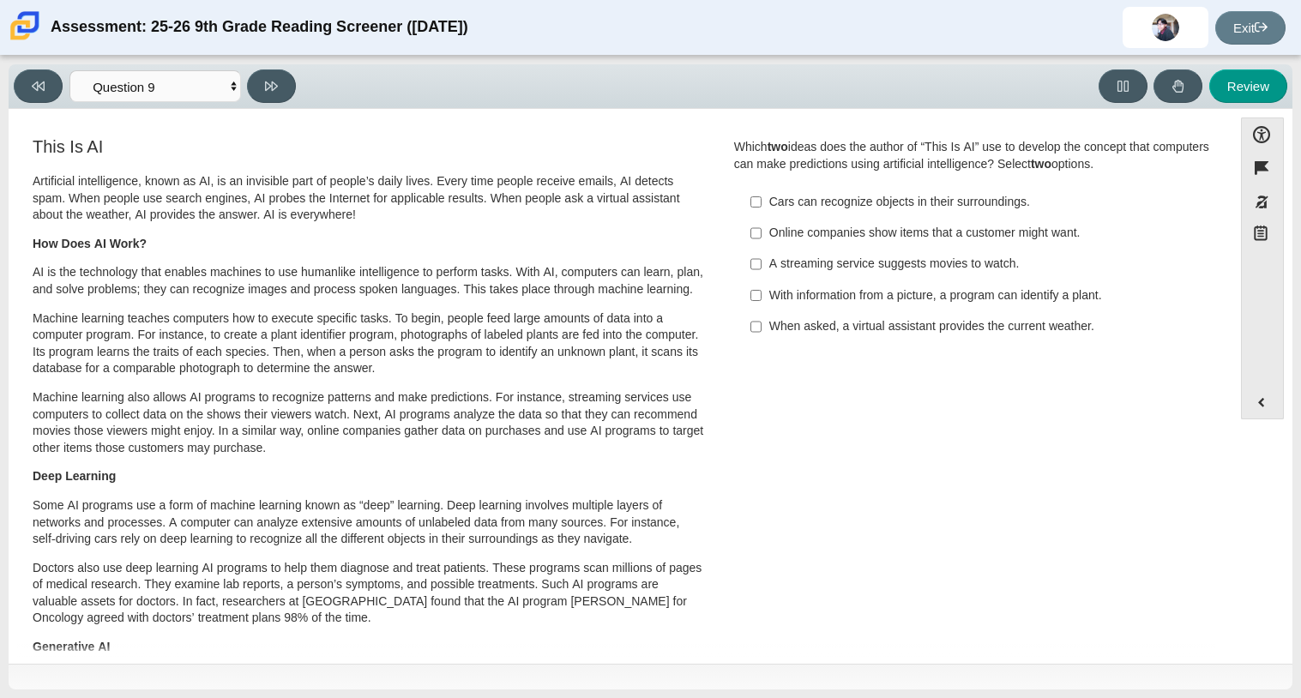
click at [837, 271] on div "A streaming service suggests movies to watch." at bounding box center [985, 263] width 433 height 17
click at [761, 271] on input "A streaming service suggests movies to watch. A streaming service suggests movi…" at bounding box center [755, 264] width 11 height 31
checkbox input "true"
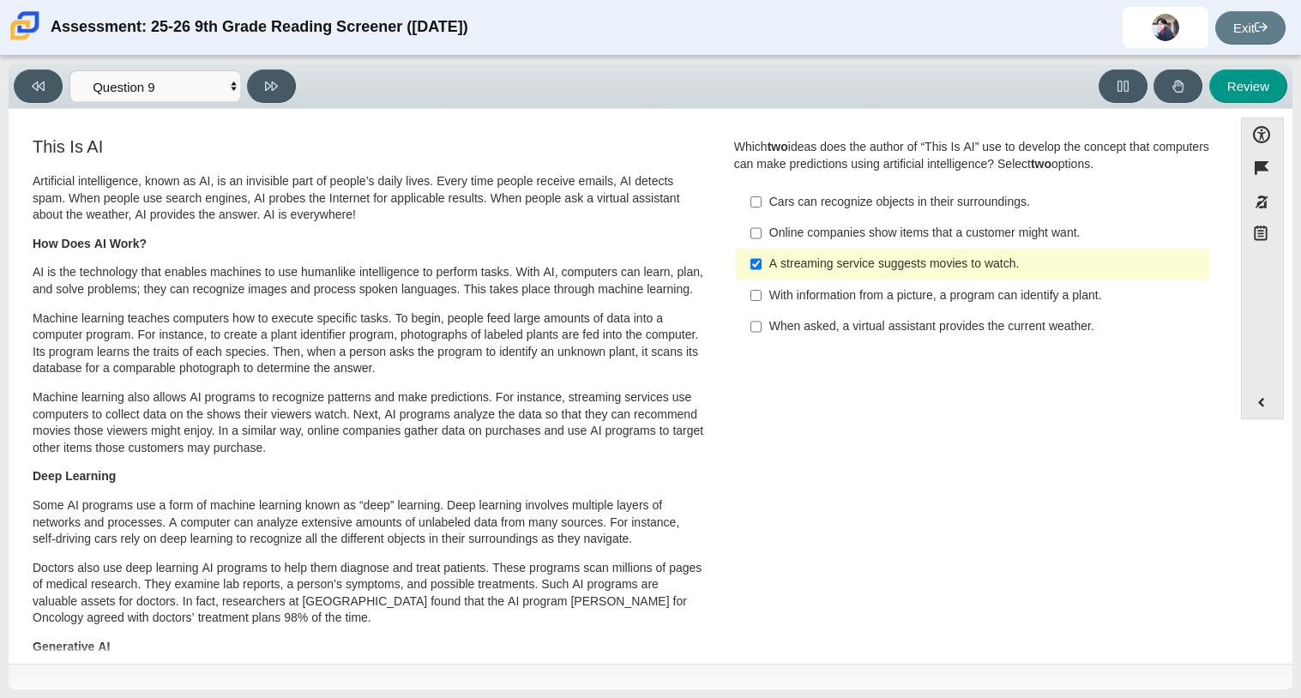
click at [839, 335] on label "When asked, a virtual assistant provides the current weather. When asked, a vir…" at bounding box center [973, 326] width 471 height 31
click at [761, 335] on input "When asked, a virtual assistant provides the current weather. When asked, a vir…" at bounding box center [755, 326] width 11 height 31
checkbox input "true"
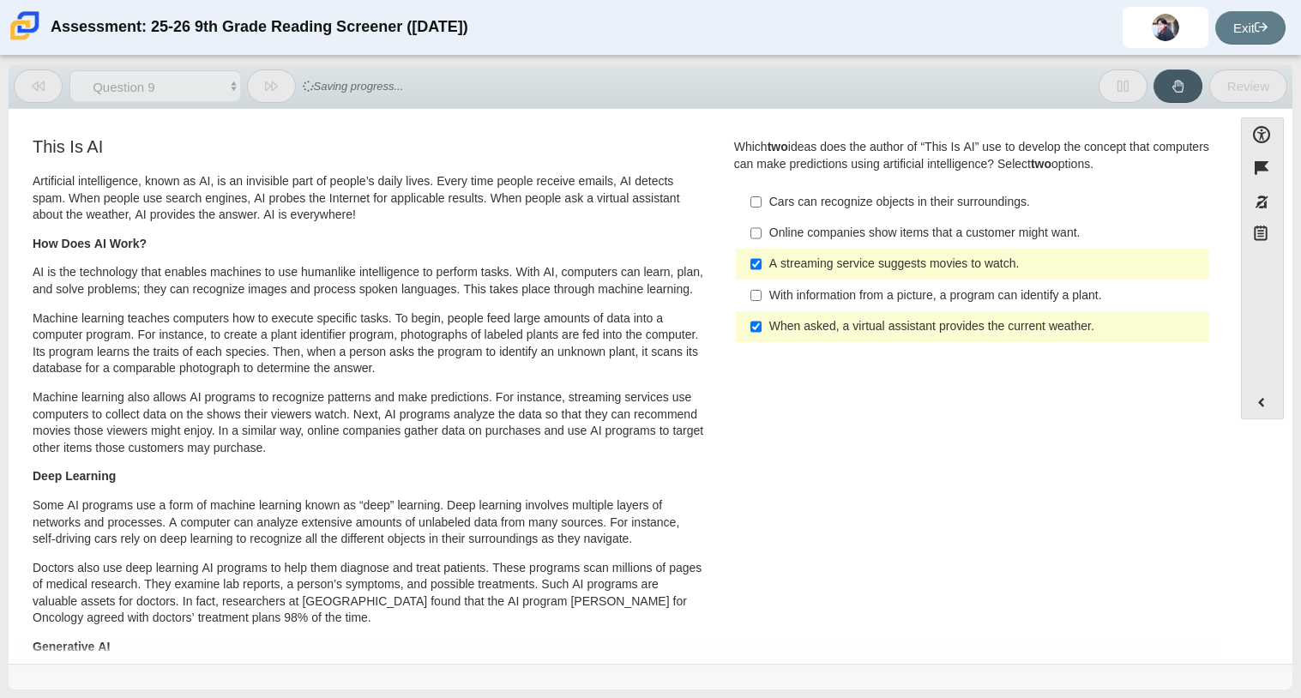
click at [831, 307] on label "With information from a picture, a program can identify a plant. With informati…" at bounding box center [973, 294] width 471 height 31
click at [761, 307] on input "With information from a picture, a program can identify a plant. With informati…" at bounding box center [755, 294] width 11 height 31
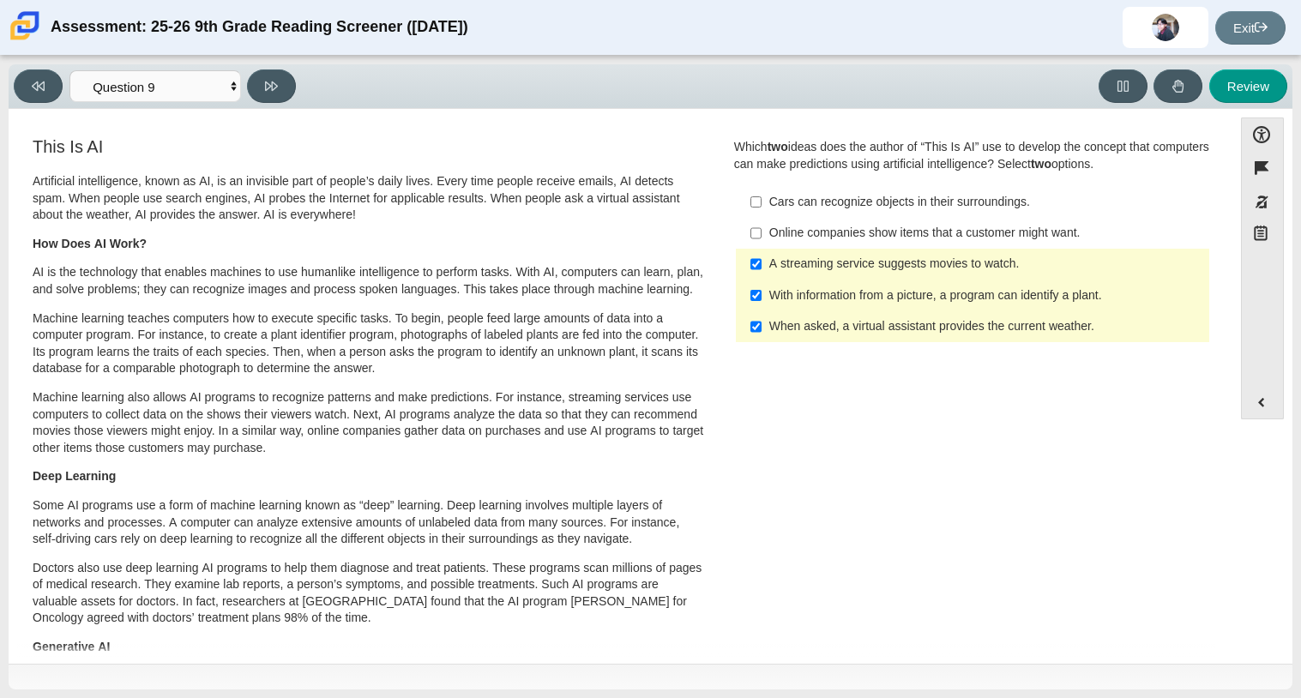
click at [831, 307] on label "With information from a picture, a program can identify a plant. With informati…" at bounding box center [973, 294] width 471 height 31
click at [761, 307] on input "With information from a picture, a program can identify a plant. With informati…" at bounding box center [755, 294] width 11 height 31
checkbox input "false"
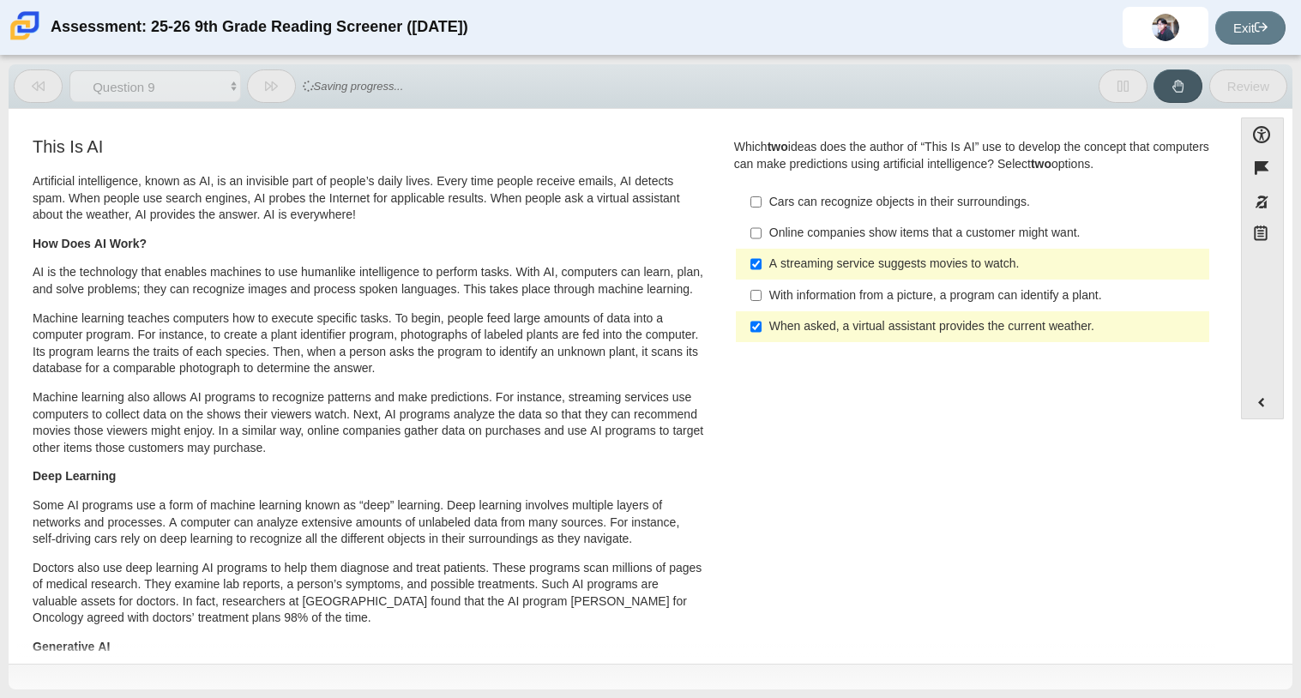
click at [793, 329] on div "When asked, a virtual assistant provides the current weather." at bounding box center [985, 326] width 433 height 17
click at [761, 329] on input "When asked, a virtual assistant provides the current weather. When asked, a vir…" at bounding box center [755, 326] width 11 height 31
checkbox input "false"
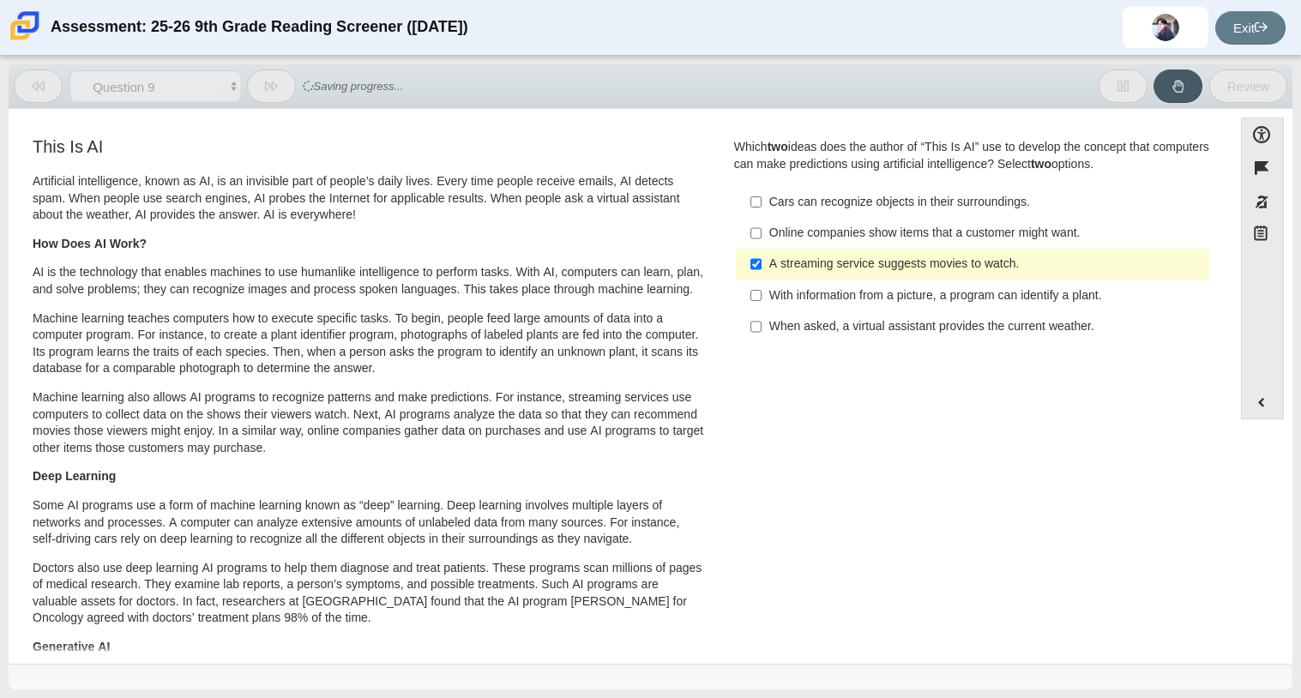
click at [805, 237] on div "Online companies show items that a customer might want." at bounding box center [985, 233] width 433 height 17
click at [761, 237] on input "Online companies show items that a customer might want. Online companies show i…" at bounding box center [755, 233] width 11 height 31
checkbox input "true"
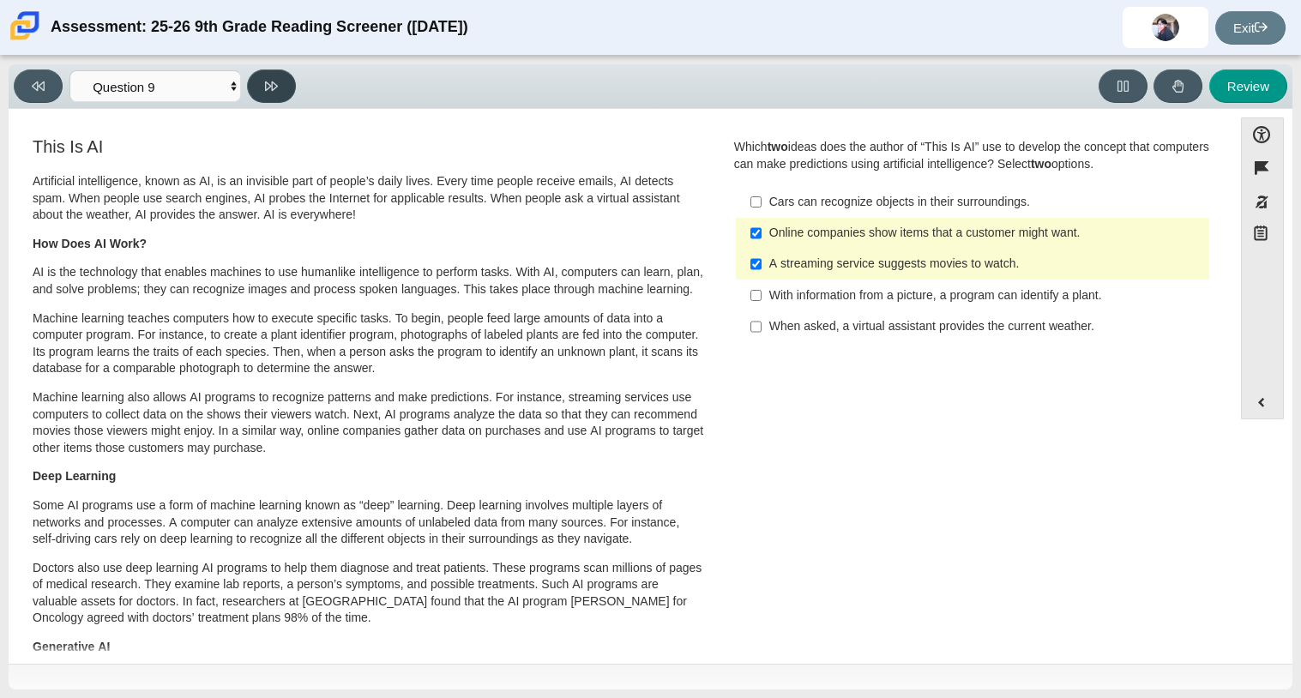
click at [257, 94] on button at bounding box center [271, 85] width 49 height 33
select select "cdf3c14e-a918-44d1-9b63-3db0fa81641e"
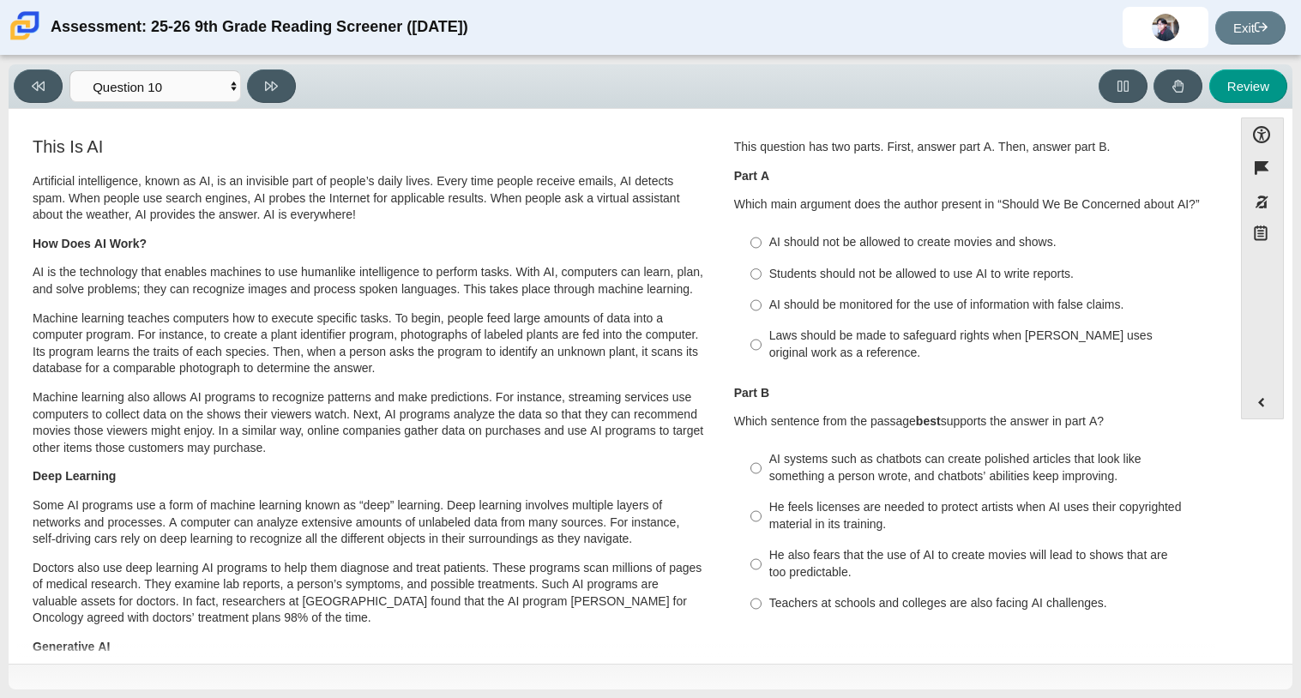
scroll to position [48, 0]
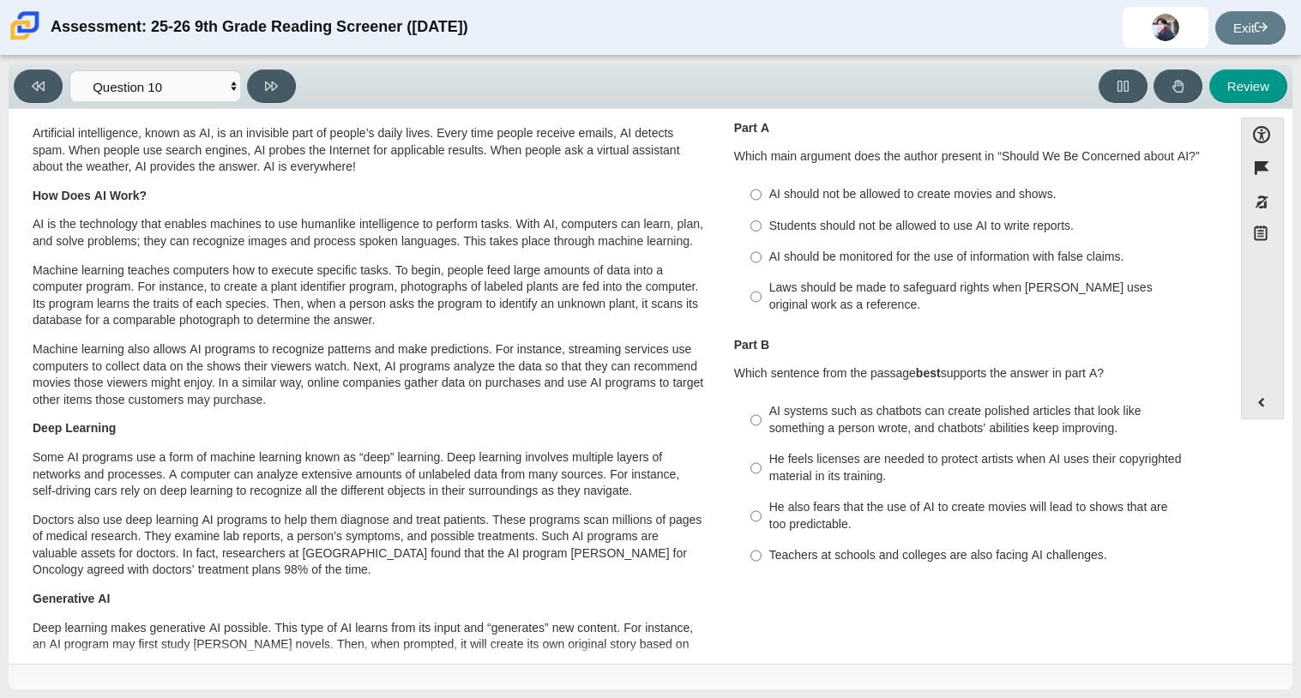
click at [896, 225] on div "Students should not be allowed to use AI to write reports." at bounding box center [985, 226] width 433 height 17
click at [761, 225] on input "Students should not be allowed to use AI to write reports. Students should not …" at bounding box center [755, 225] width 11 height 31
radio input "true"
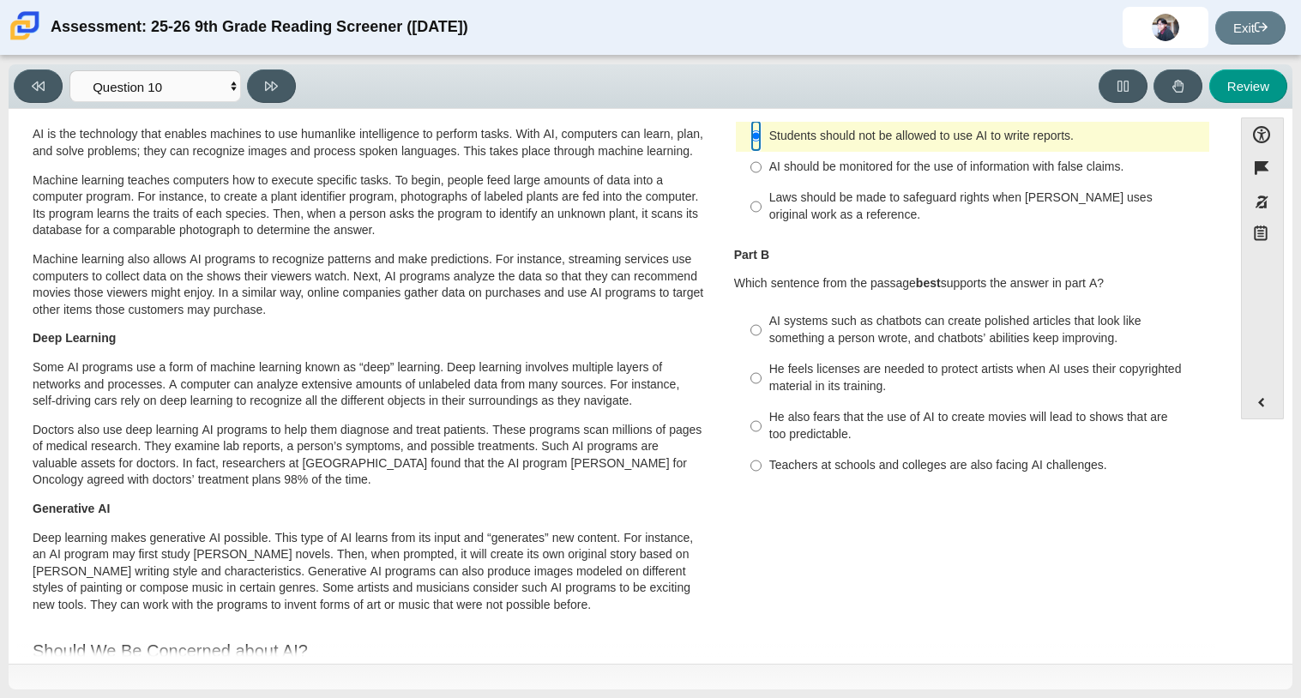
scroll to position [139, 0]
click at [828, 473] on div "Teachers at schools and colleges are also facing AI challenges." at bounding box center [985, 464] width 433 height 17
click at [761, 473] on input "Teachers at schools and colleges are also facing AI challenges. Teachers at sch…" at bounding box center [755, 464] width 11 height 31
radio input "true"
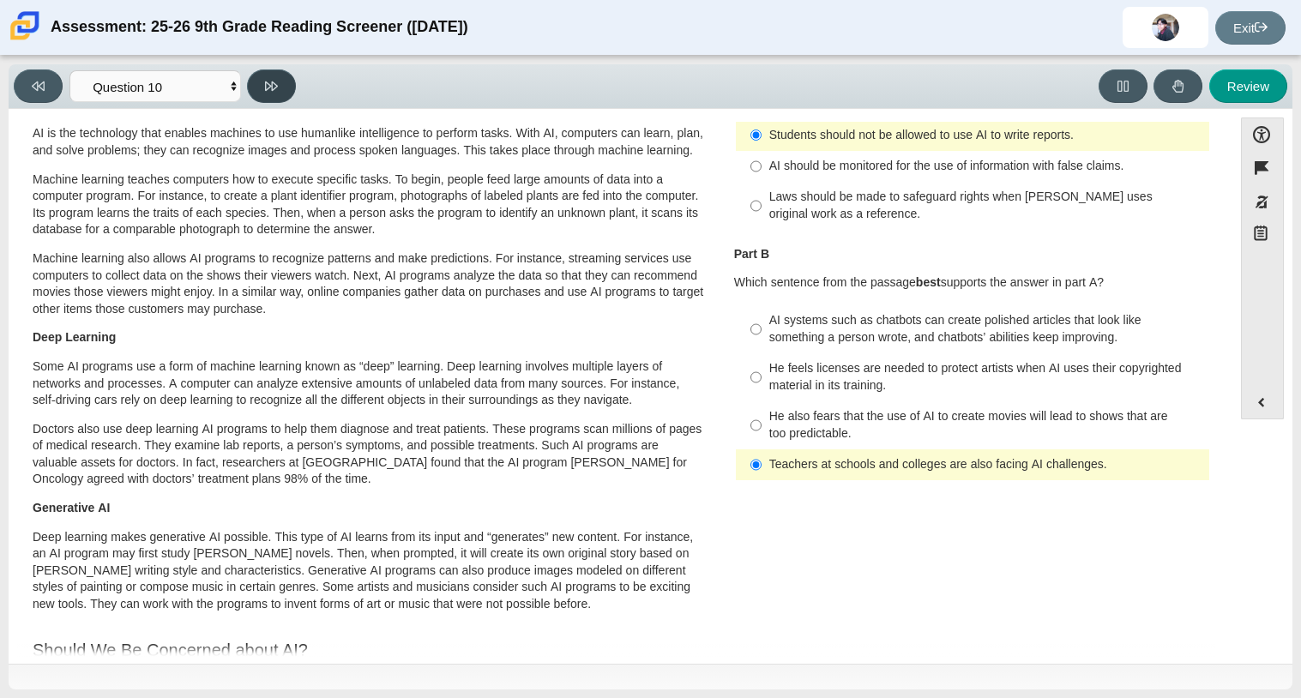
click at [275, 87] on icon at bounding box center [271, 86] width 13 height 13
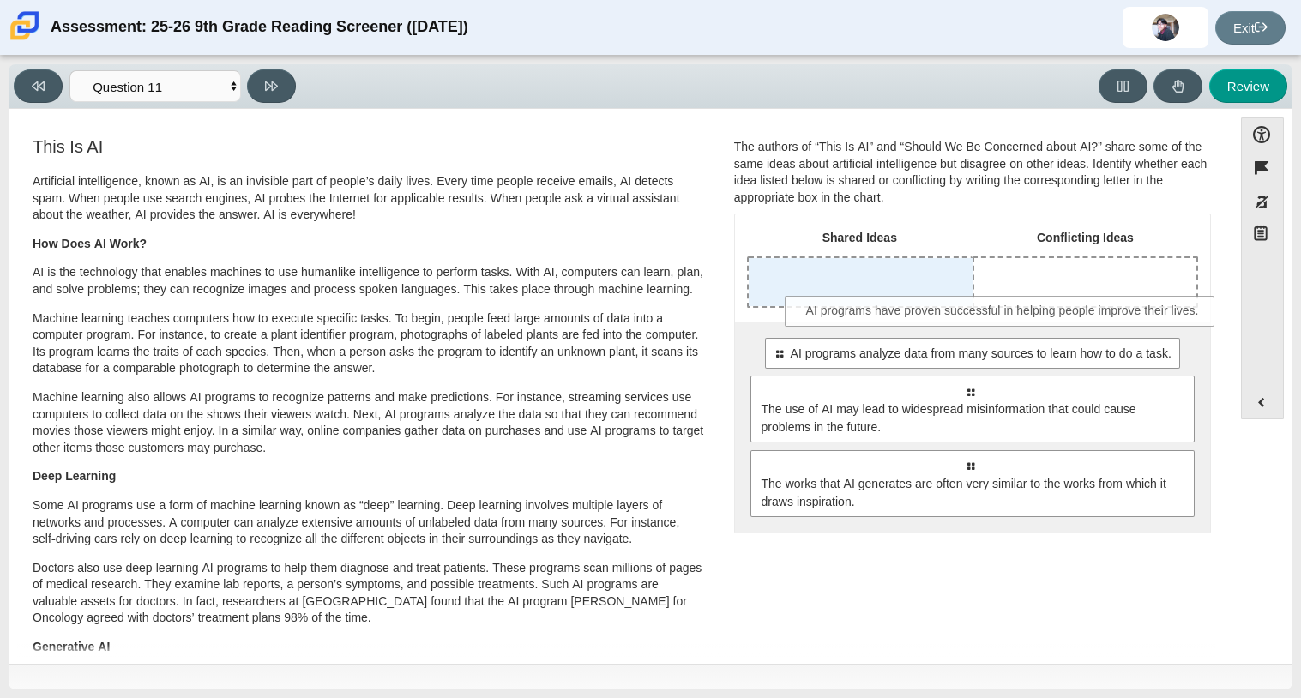
drag, startPoint x: 869, startPoint y: 345, endPoint x: 903, endPoint y: 299, distance: 56.4
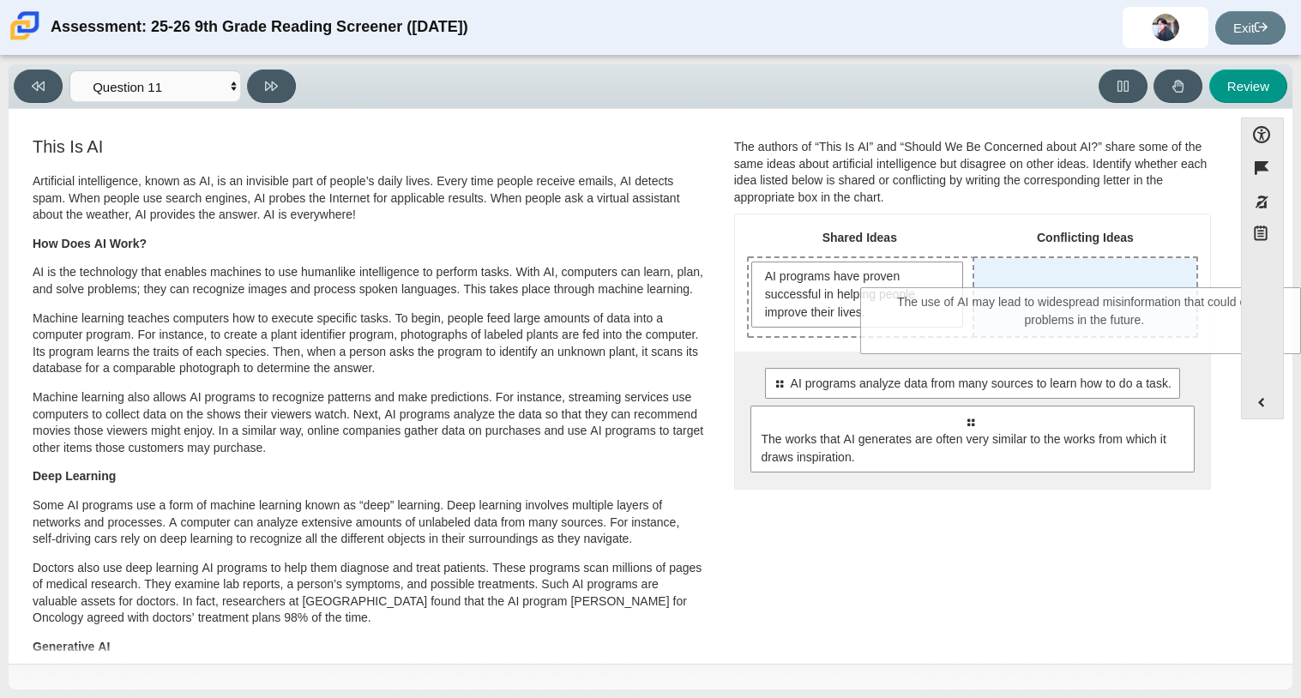
drag, startPoint x: 901, startPoint y: 441, endPoint x: 1017, endPoint y: 320, distance: 167.4
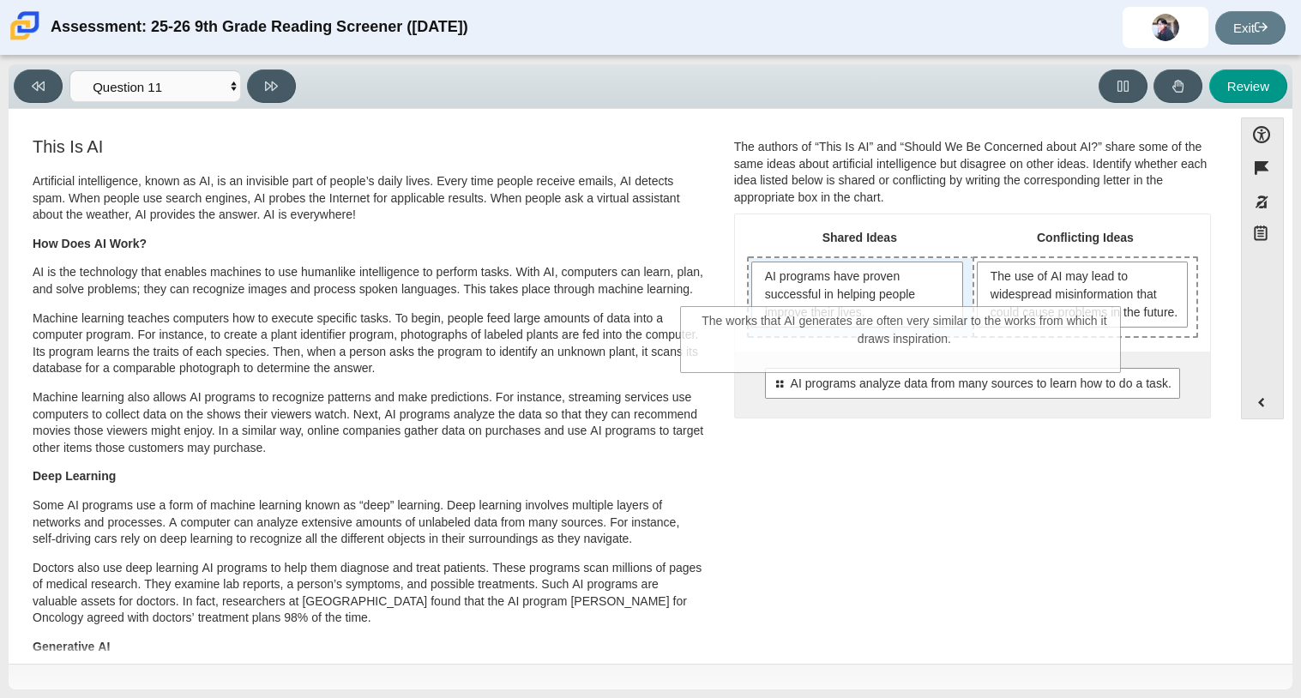
drag, startPoint x: 978, startPoint y: 469, endPoint x: 913, endPoint y: 352, distance: 134.3
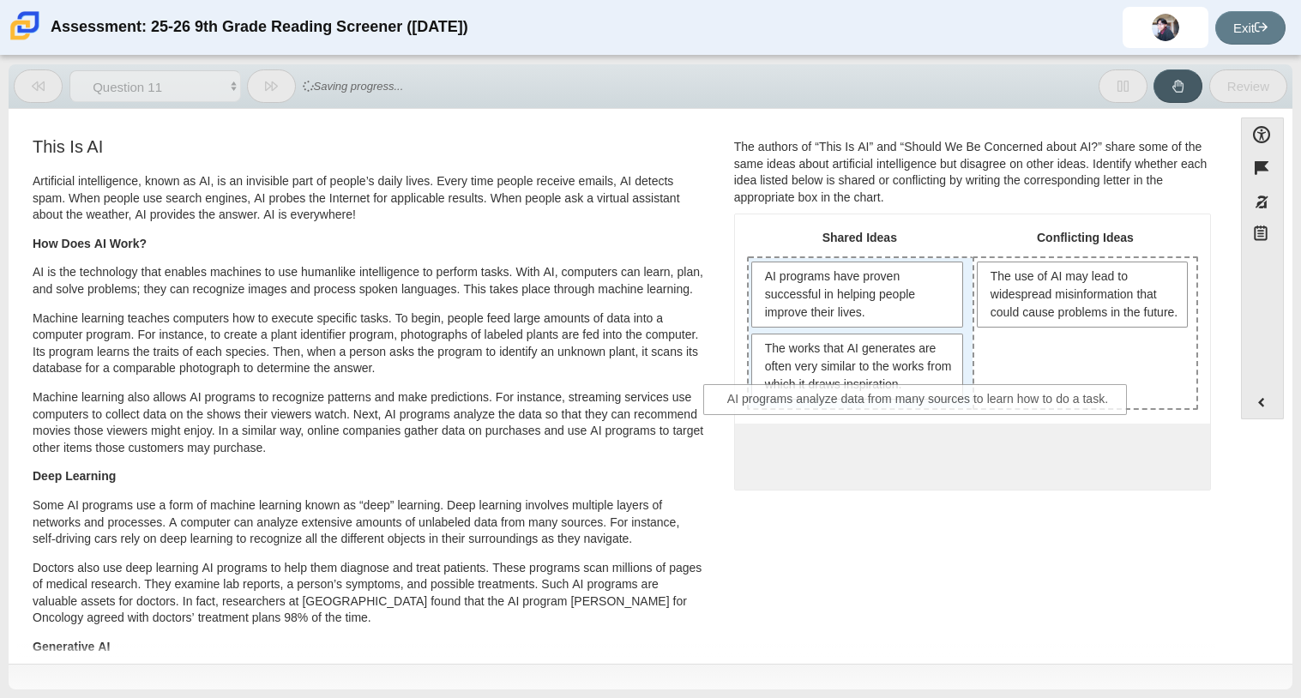
drag, startPoint x: 956, startPoint y: 461, endPoint x: 905, endPoint y: 406, distance: 74.6
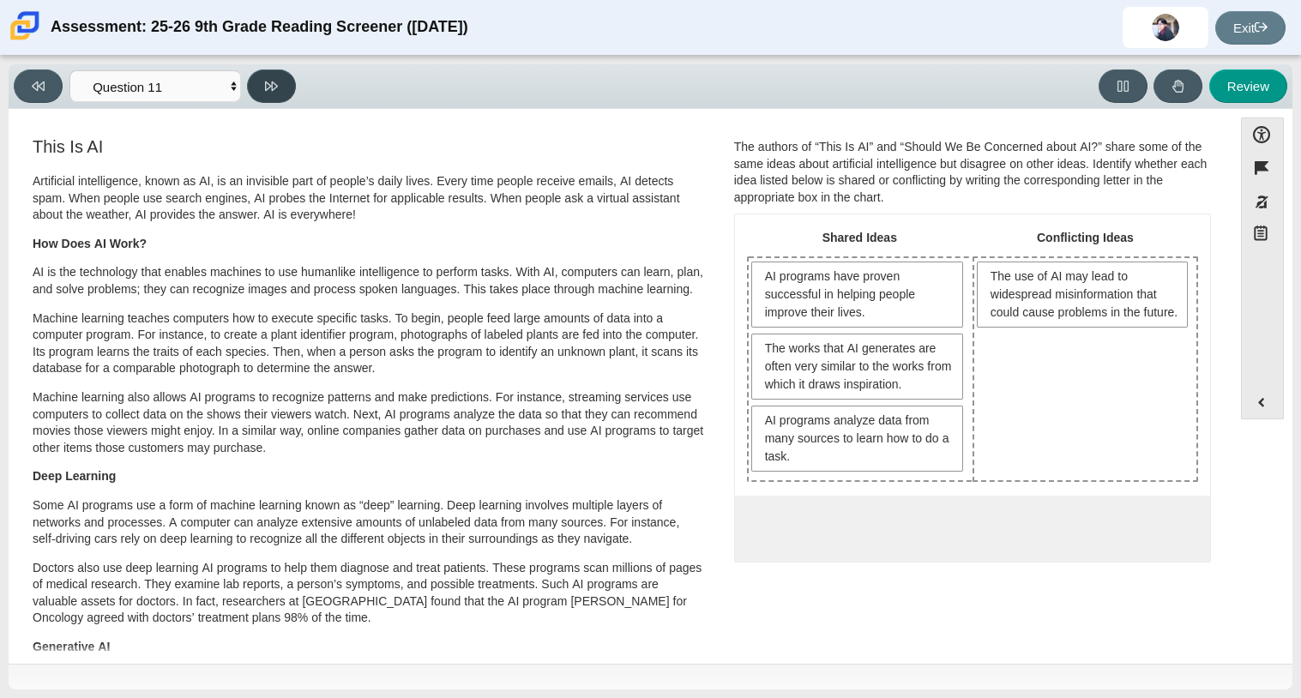
click at [261, 73] on button at bounding box center [271, 85] width 49 height 33
select select "c3effed4-44ce-4a19-bd96-1787f34e9b4c"
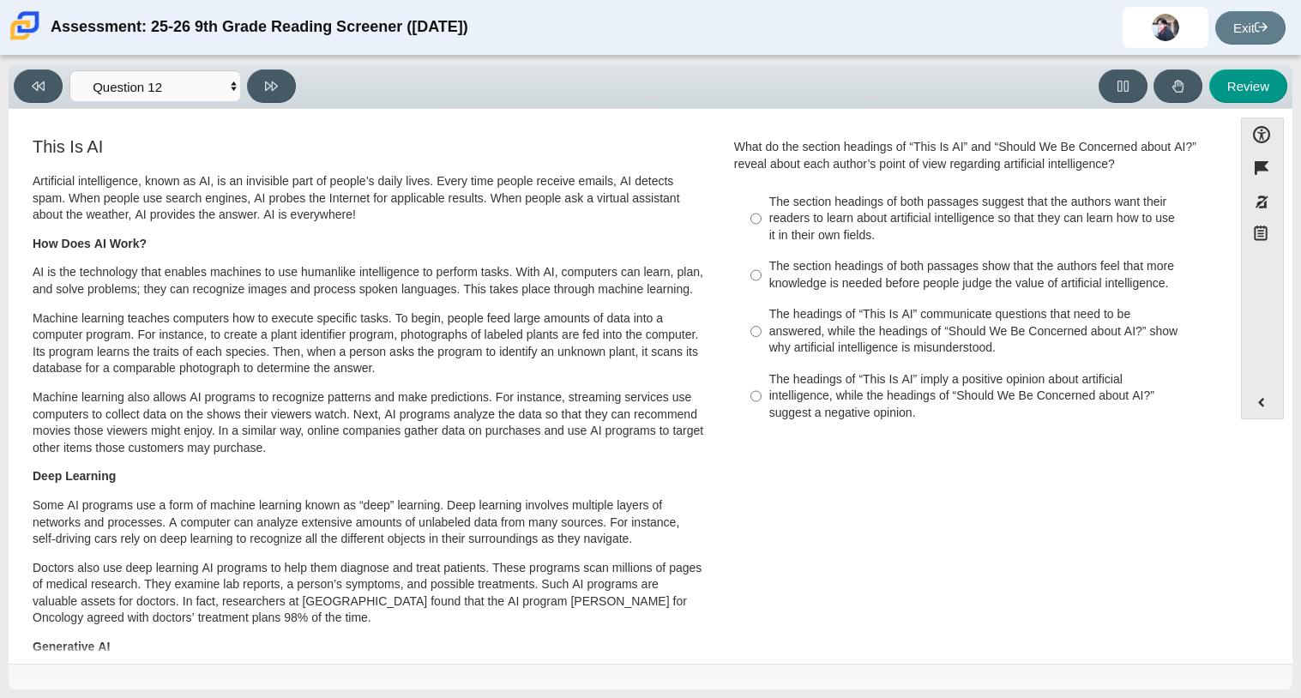
click at [812, 269] on div "The section headings of both passages show that the authors feel that more know…" at bounding box center [985, 274] width 433 height 33
click at [761, 269] on input "The section headings of both passages show that the authors feel that more know…" at bounding box center [755, 275] width 11 height 48
radio input "true"
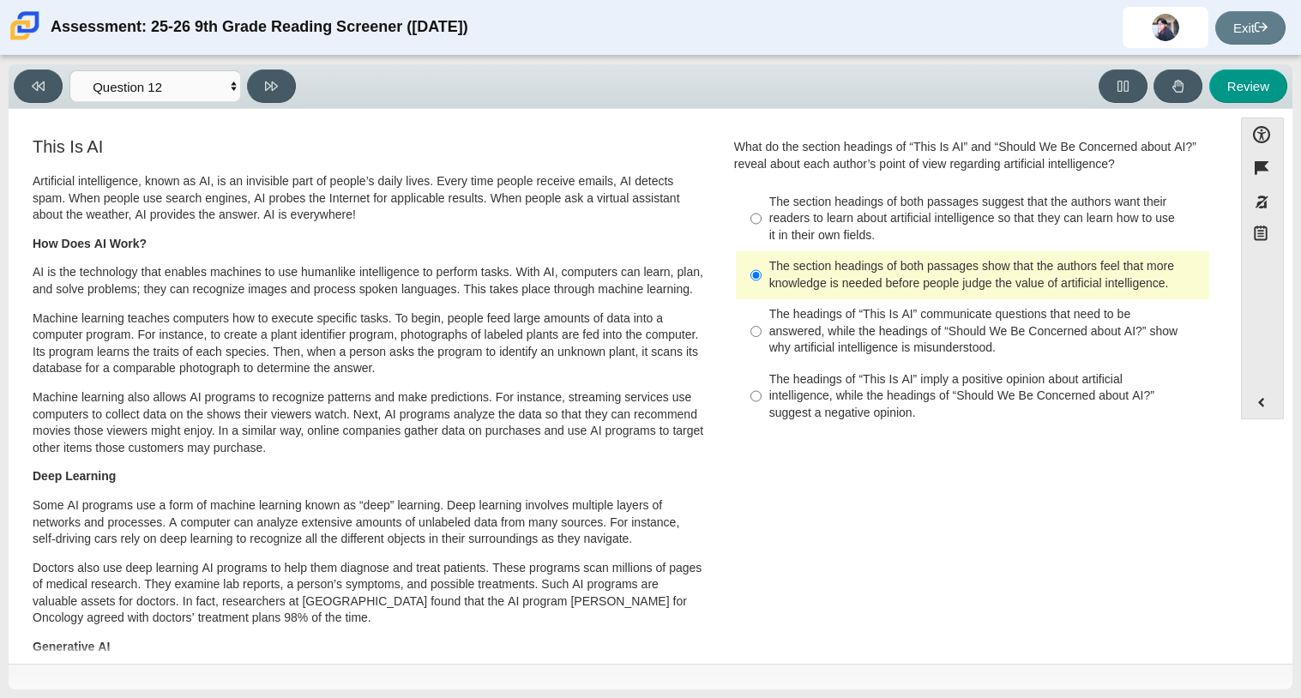
click at [820, 210] on div "The section headings of both passages suggest that the authors want their reade…" at bounding box center [985, 219] width 433 height 51
click at [761, 210] on input "The section headings of both passages suggest that the authors want their reade…" at bounding box center [755, 218] width 11 height 65
radio input "true"
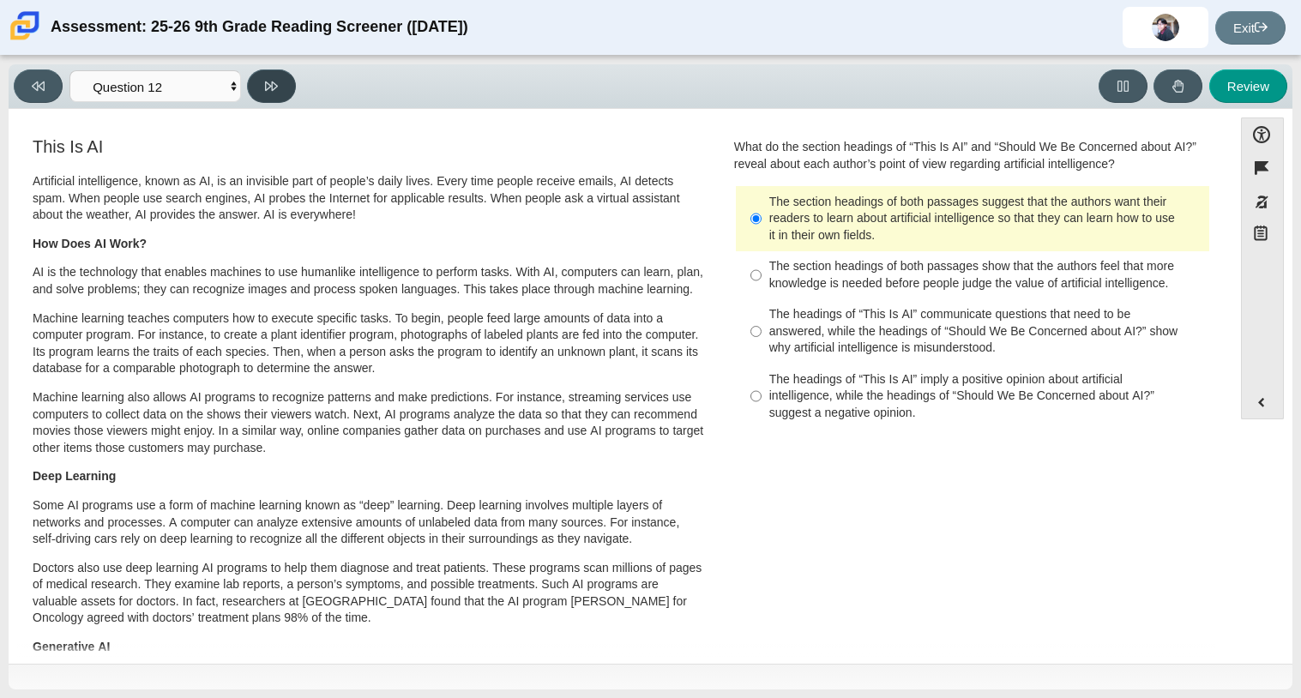
click at [280, 88] on button at bounding box center [271, 85] width 49 height 33
select select "review"
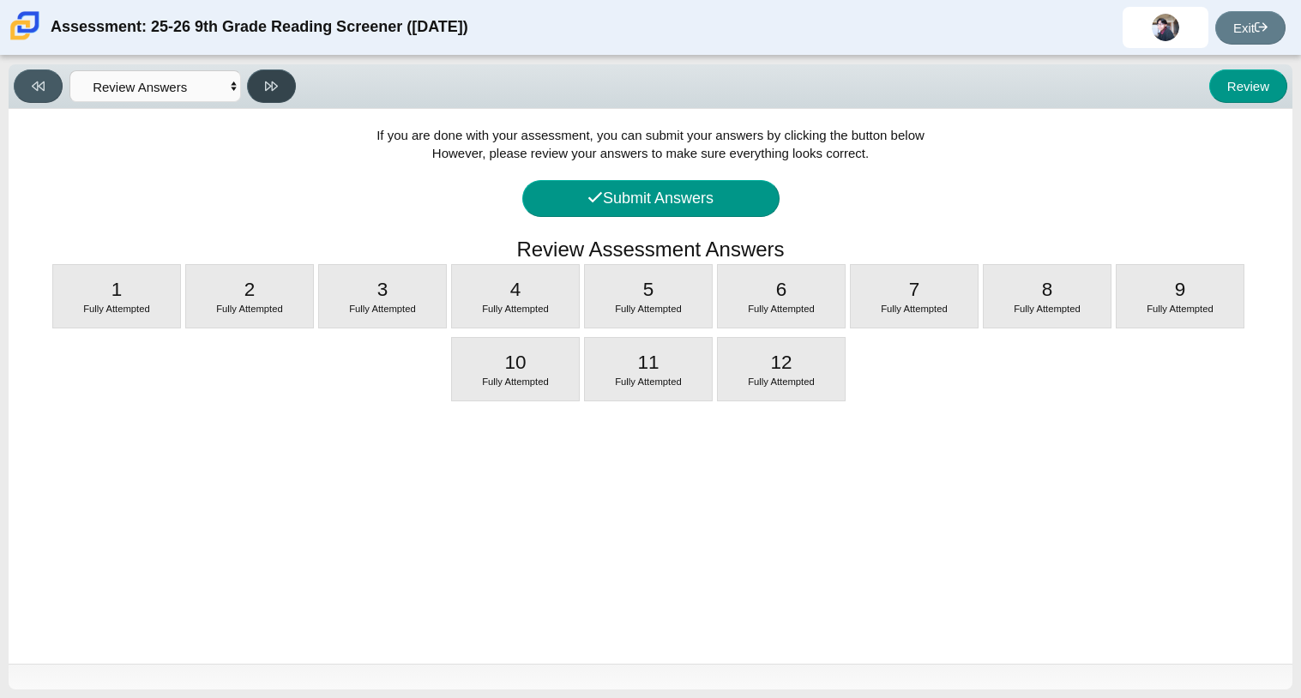
click at [278, 89] on icon at bounding box center [271, 86] width 13 height 13
click at [607, 207] on button "Submit Answers" at bounding box center [650, 198] width 257 height 37
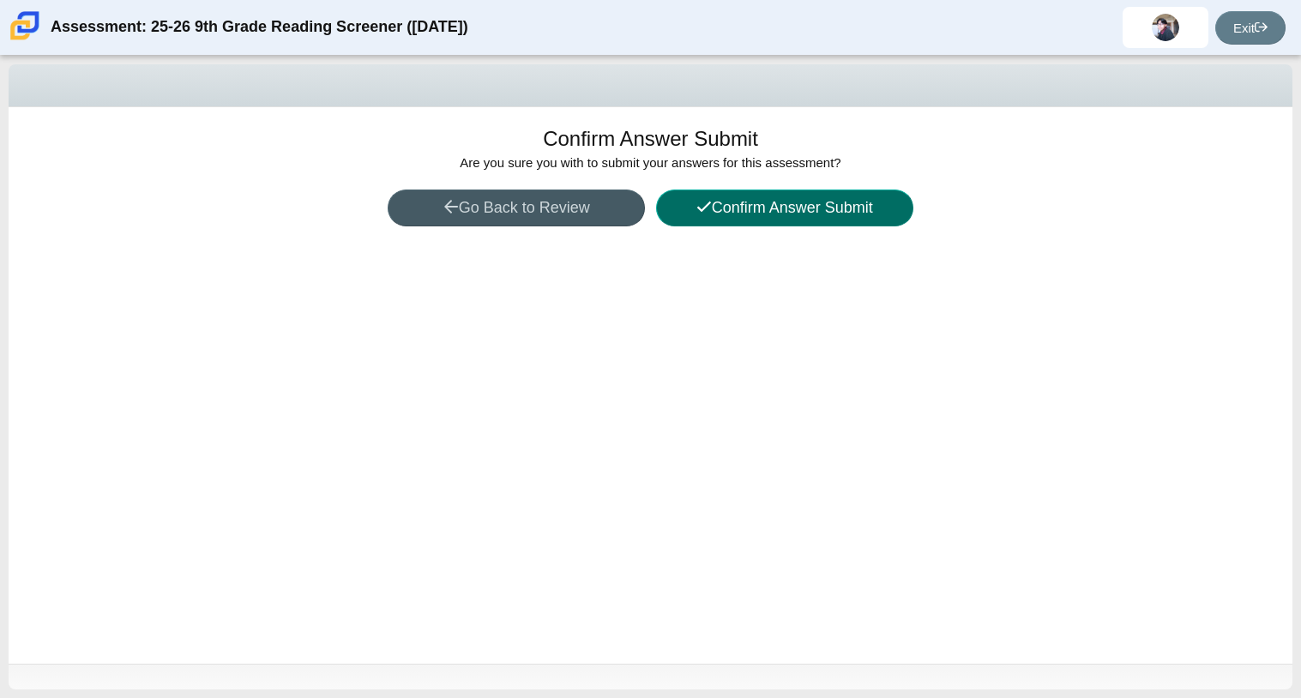
click at [682, 201] on button "Confirm Answer Submit" at bounding box center [784, 207] width 257 height 37
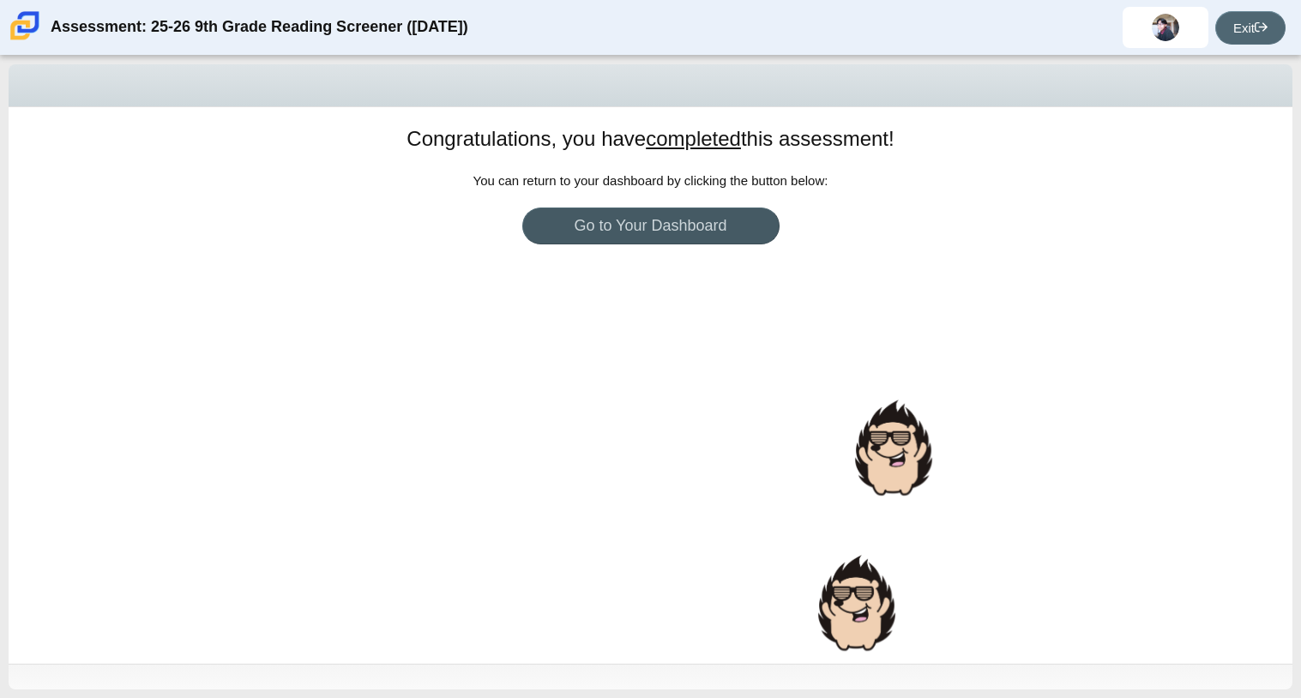
click at [1266, 17] on link "Exit" at bounding box center [1250, 27] width 70 height 33
